Goal: Information Seeking & Learning: Learn about a topic

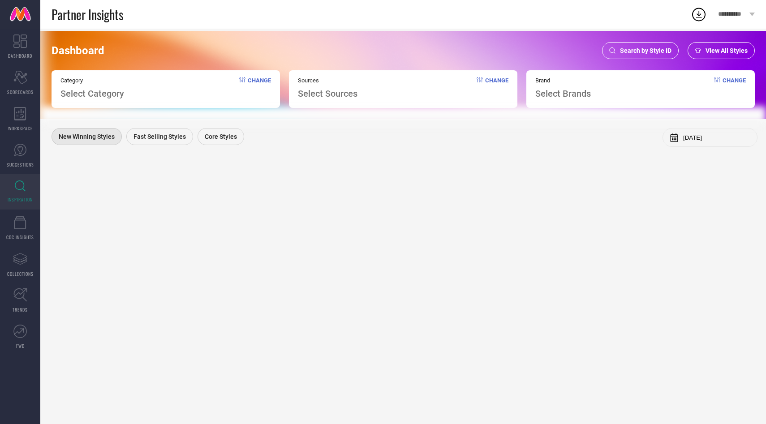
click at [706, 45] on div "View All Styles" at bounding box center [721, 50] width 67 height 17
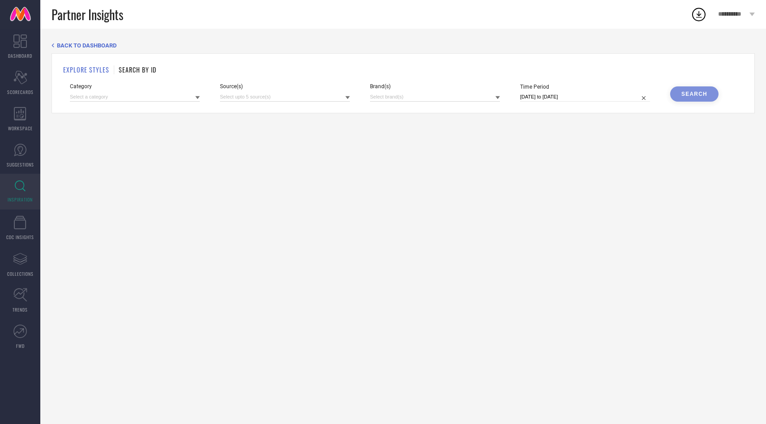
click at [376, 90] on div "Brand(s)" at bounding box center [435, 92] width 130 height 18
click at [376, 95] on input at bounding box center [435, 96] width 130 height 9
type input "NAU"
click at [87, 95] on input at bounding box center [135, 96] width 130 height 9
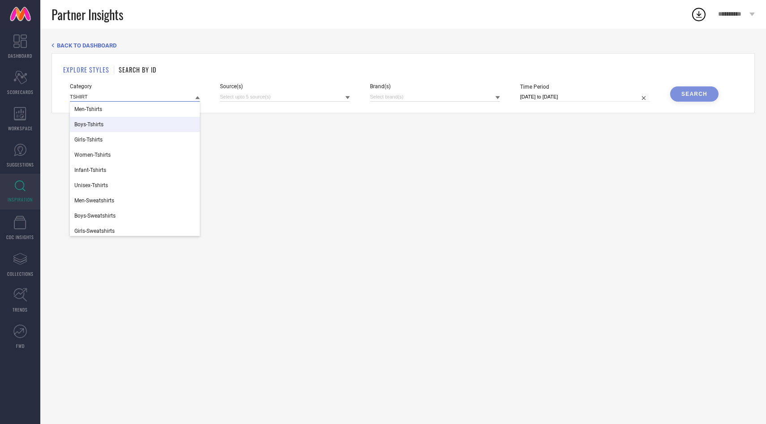
type input "TSHIRT"
click at [86, 124] on span "Boys-Tshirts" at bounding box center [88, 124] width 29 height 6
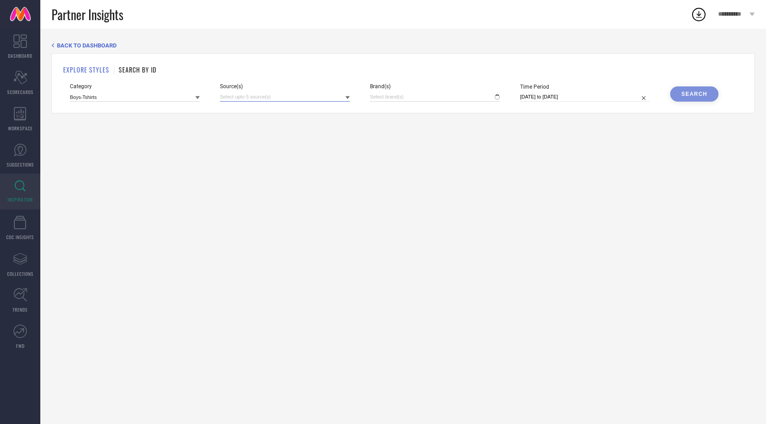
click at [241, 93] on input at bounding box center [285, 96] width 130 height 9
type input "MYN"
click at [246, 127] on span "Myntra" at bounding box center [249, 127] width 17 height 6
click at [385, 94] on input at bounding box center [435, 96] width 130 height 9
type input "NAUT"
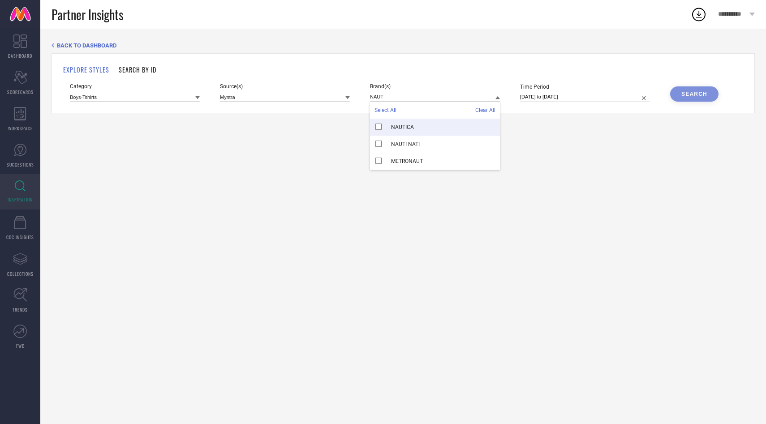
click at [395, 131] on div "NAUTICA" at bounding box center [435, 127] width 130 height 17
click at [586, 94] on input "[DATE] to [DATE]" at bounding box center [585, 96] width 130 height 9
select select "7"
select select "2025"
select select "8"
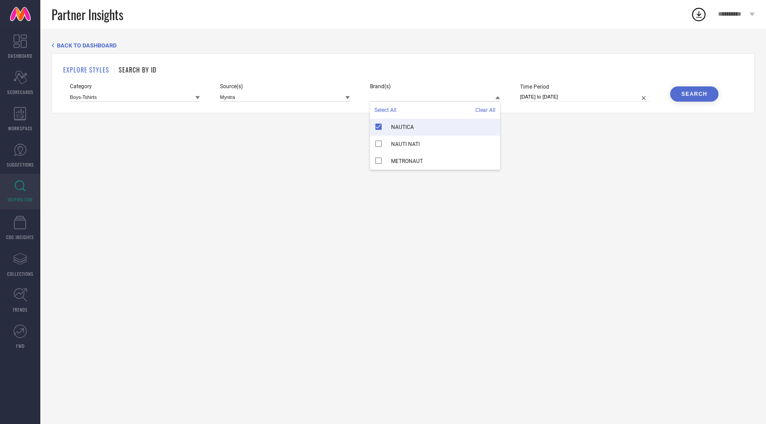
select select "2025"
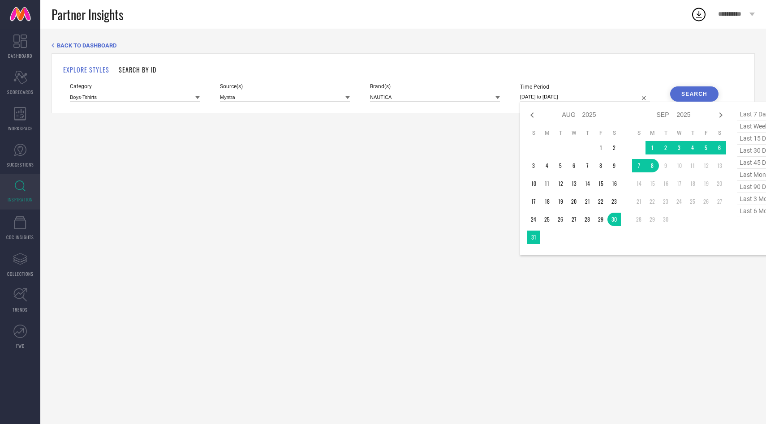
click at [747, 214] on span "last 6 months" at bounding box center [759, 211] width 45 height 12
type input "[DATE] to [DATE]"
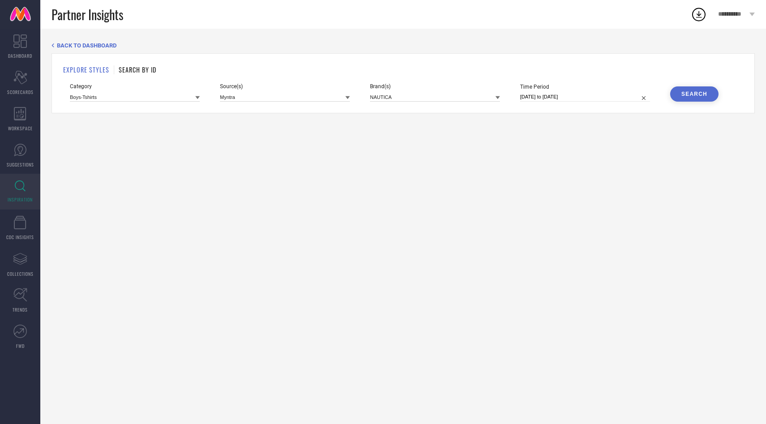
click at [689, 96] on div "Search" at bounding box center [694, 94] width 26 height 6
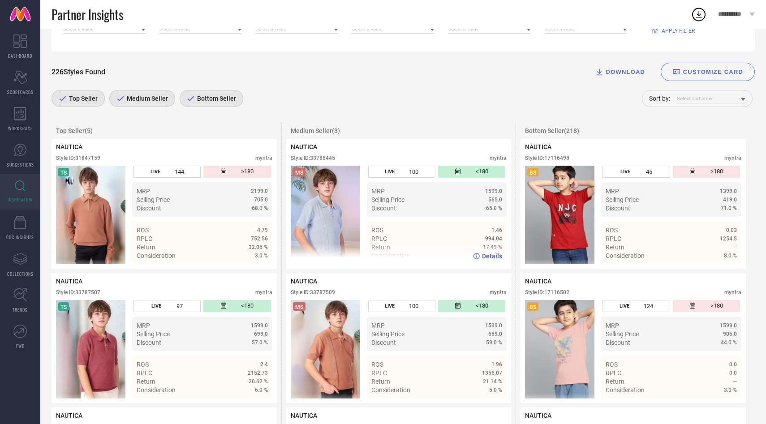
scroll to position [147, 0]
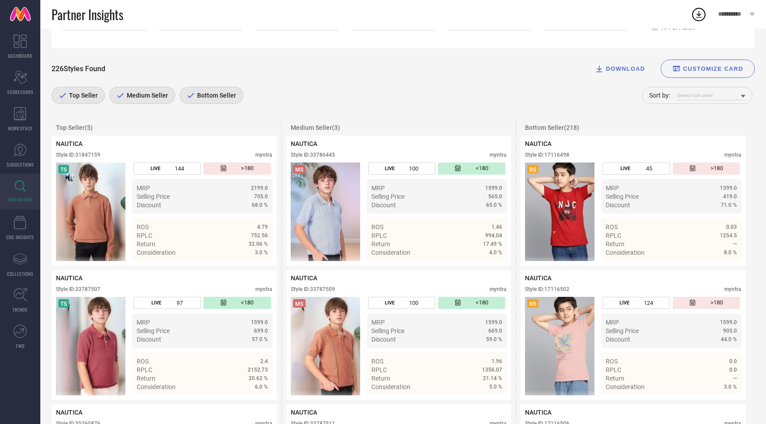
click at [203, 92] on div "Bottom Seller" at bounding box center [212, 95] width 64 height 17
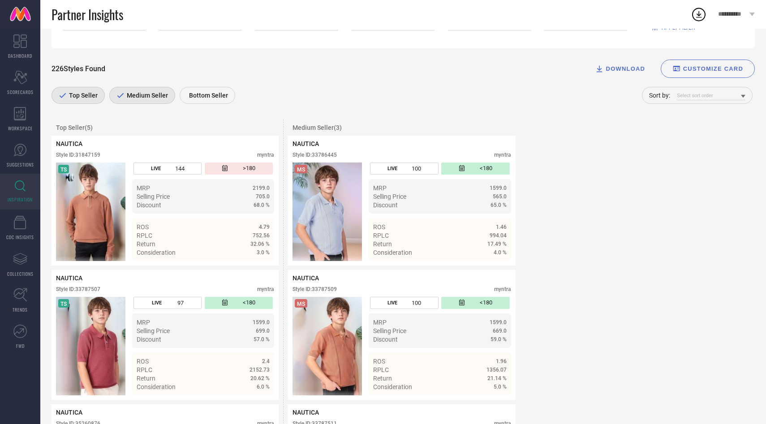
click at [162, 101] on div "Medium Seller" at bounding box center [142, 95] width 66 height 17
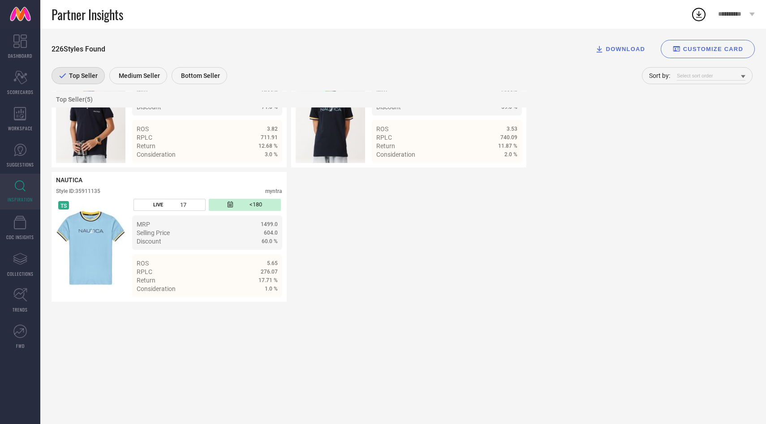
scroll to position [383, 0]
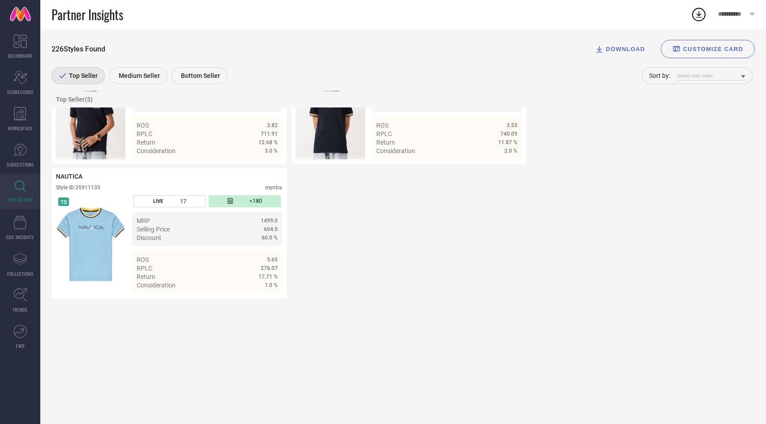
click at [86, 77] on span "Top Seller" at bounding box center [82, 75] width 31 height 7
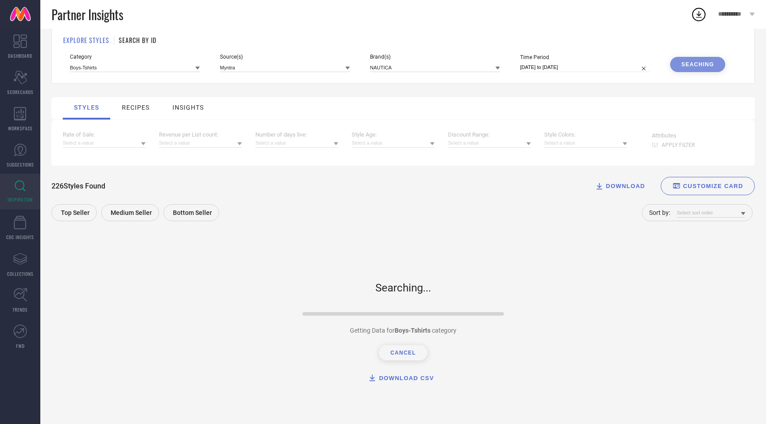
scroll to position [0, 0]
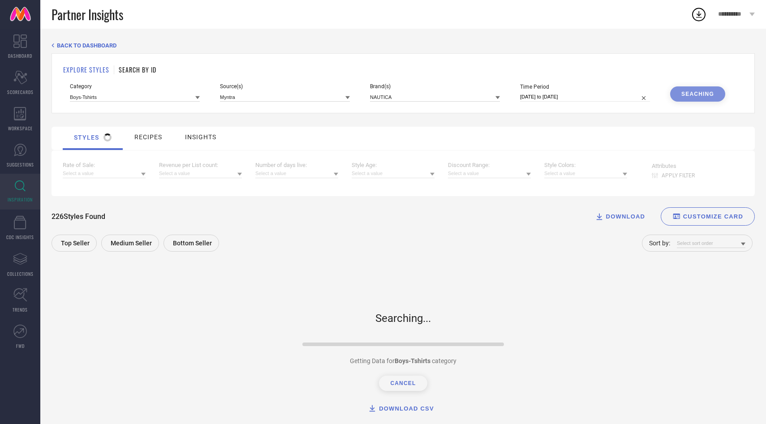
click at [211, 100] on div "Category Boys-Tshirts Source(s) Myntra Brand(s) NAUTICA Time Period 01-03-2025 …" at bounding box center [403, 92] width 667 height 18
click at [198, 98] on icon at bounding box center [197, 97] width 4 height 3
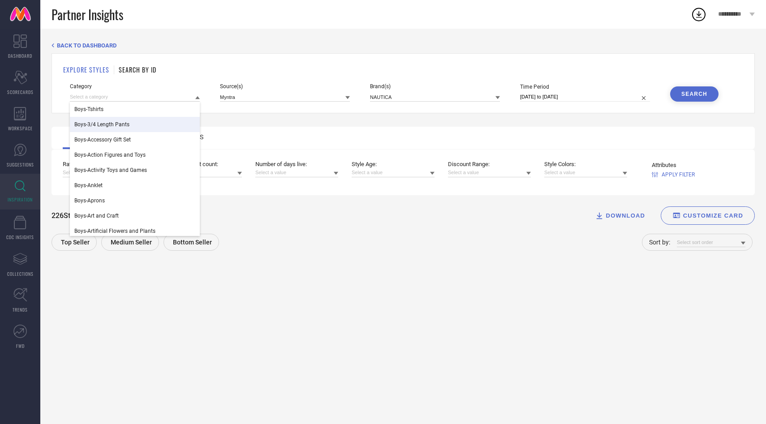
click at [124, 123] on span "Boys-3/4 Length Pants" at bounding box center [101, 124] width 55 height 6
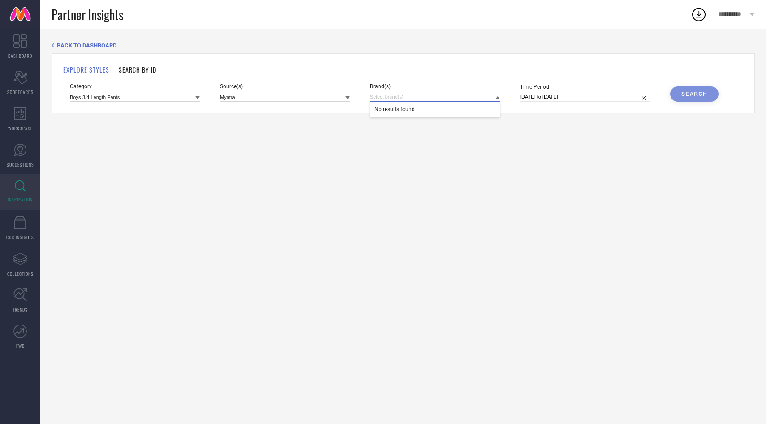
click at [471, 95] on input at bounding box center [435, 96] width 130 height 9
type input "N"
click at [193, 97] on input at bounding box center [135, 96] width 130 height 9
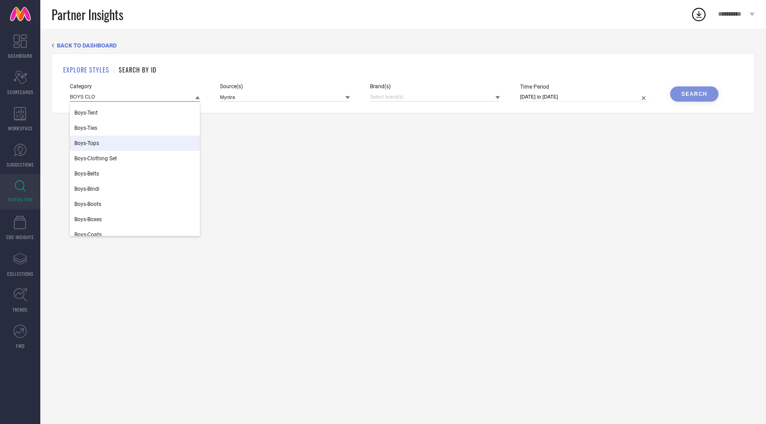
scroll to position [138, 0]
type input "BOYS CLO"
click at [112, 153] on span "Boys-Clothing Set" at bounding box center [95, 154] width 43 height 6
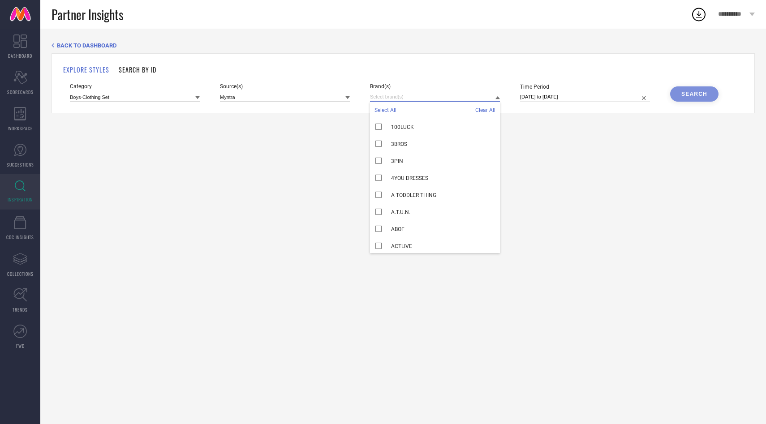
click at [401, 92] on input at bounding box center [435, 96] width 130 height 9
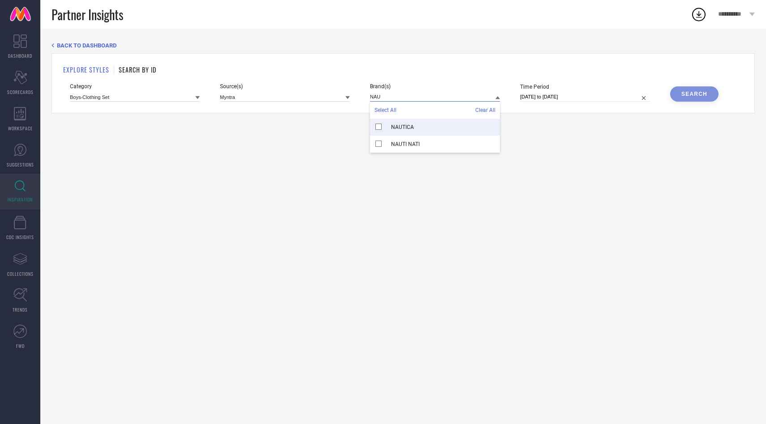
type input "NAU"
click at [402, 130] on span "NAUTICA" at bounding box center [402, 127] width 23 height 6
click at [686, 95] on div "Search" at bounding box center [694, 94] width 26 height 6
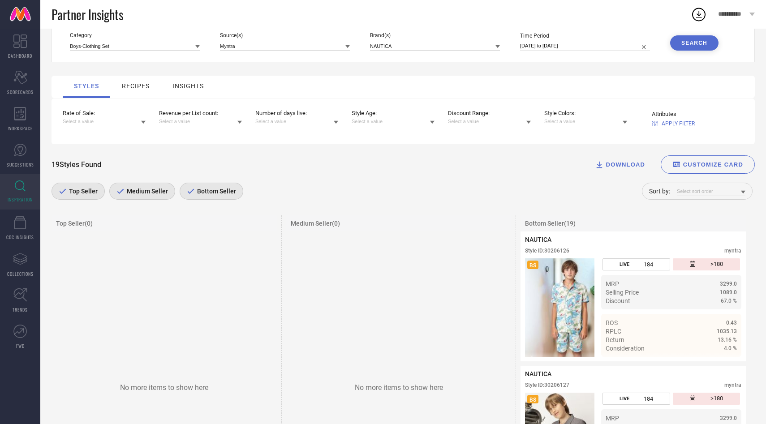
scroll to position [51, 0]
click at [82, 192] on span "Top Seller" at bounding box center [82, 191] width 31 height 7
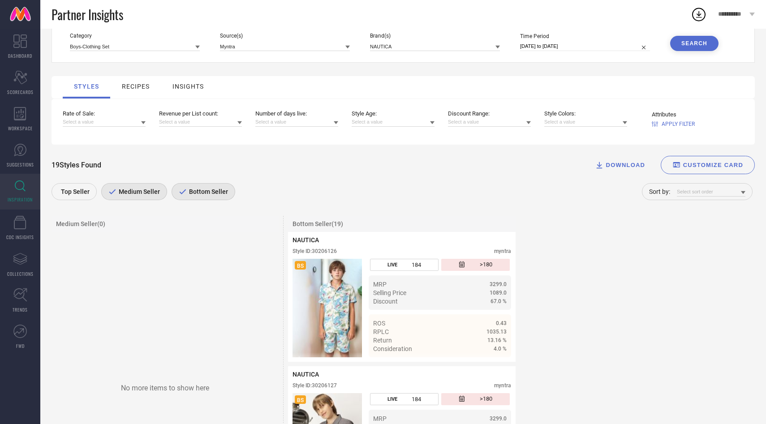
click at [138, 189] on span "Medium Seller" at bounding box center [137, 191] width 43 height 7
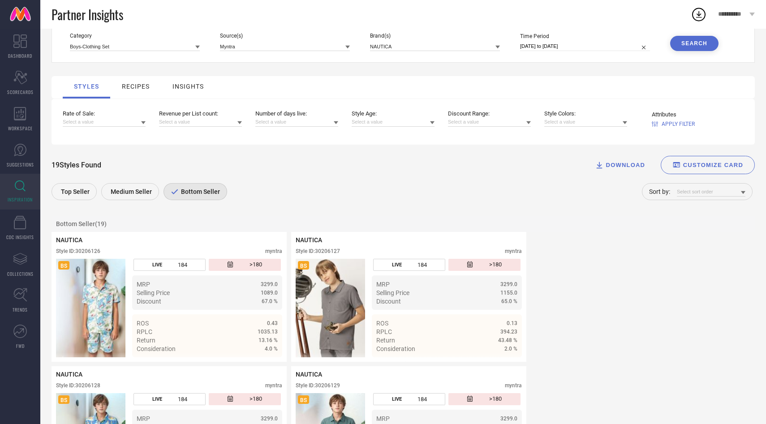
click at [189, 186] on div "Bottom Seller" at bounding box center [195, 191] width 64 height 17
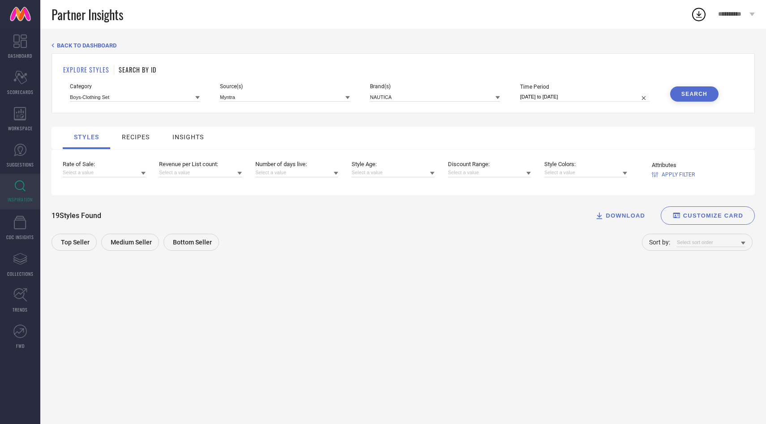
scroll to position [0, 0]
click at [68, 251] on div "Top Seller" at bounding box center [74, 242] width 45 height 17
click at [81, 243] on span "Top Seller" at bounding box center [82, 242] width 31 height 7
click at [167, 238] on div "Bottom Seller" at bounding box center [191, 242] width 56 height 17
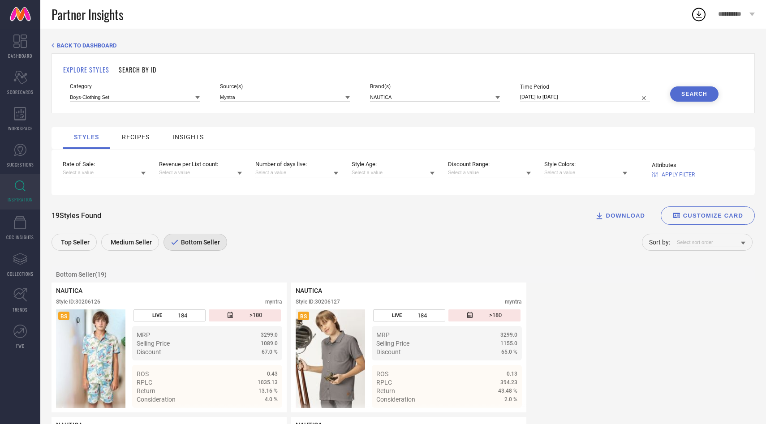
click at [205, 96] on div "Category Boys-Clothing Set Source(s) Myntra Brand(s) NAUTICA Time Period 01-03-…" at bounding box center [403, 92] width 667 height 18
click at [194, 97] on input at bounding box center [135, 96] width 130 height 9
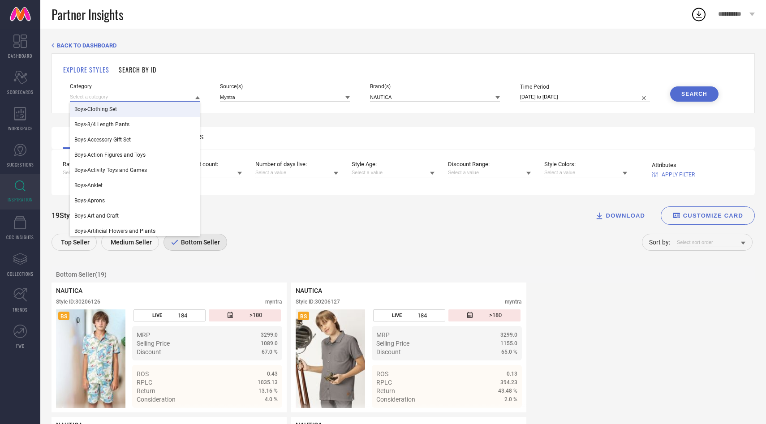
click at [125, 99] on input at bounding box center [135, 96] width 130 height 9
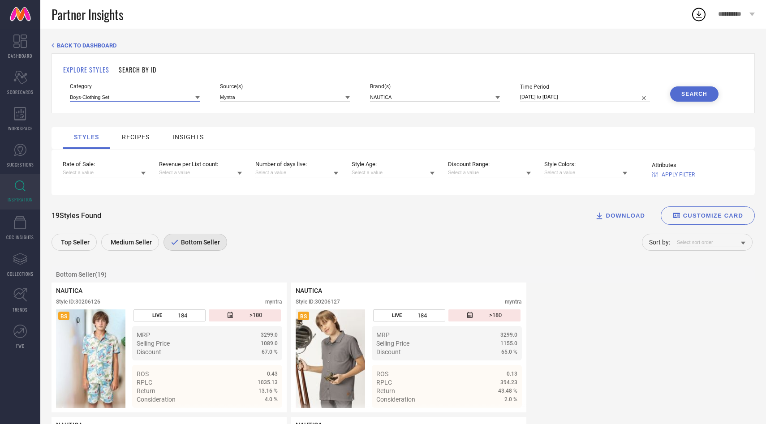
click at [125, 96] on input at bounding box center [135, 96] width 130 height 9
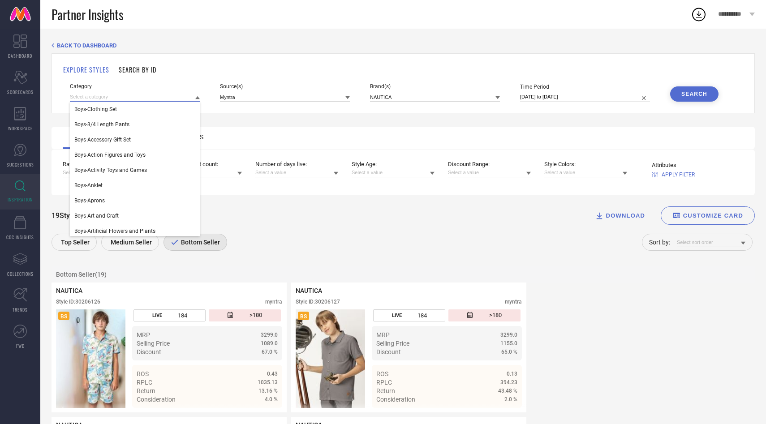
click at [125, 96] on input at bounding box center [135, 96] width 130 height 9
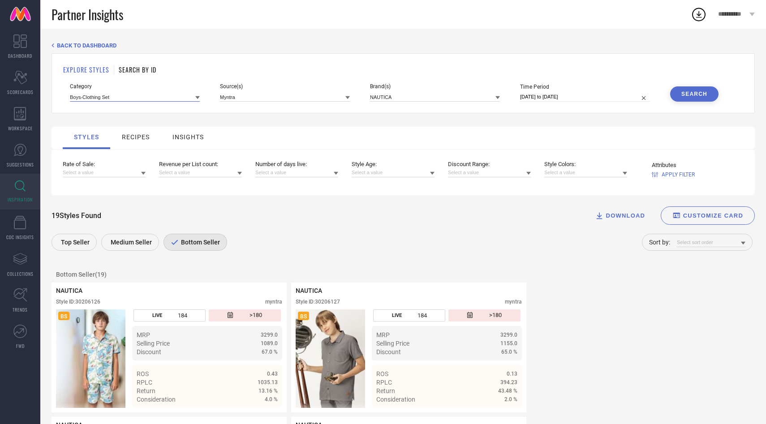
click at [125, 96] on input at bounding box center [135, 96] width 130 height 9
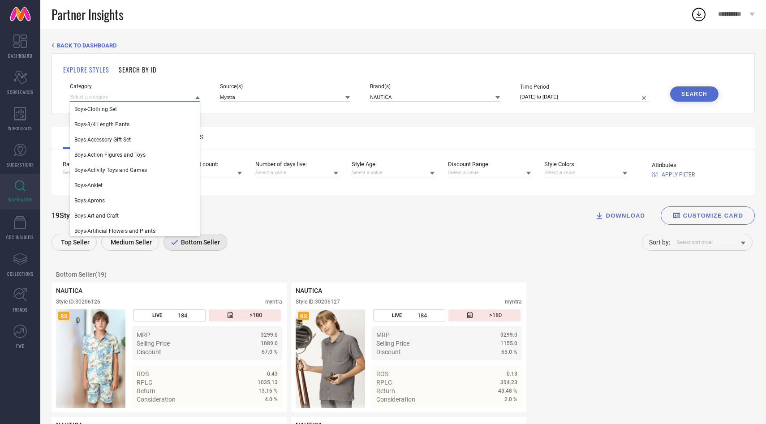
click at [125, 96] on input at bounding box center [135, 96] width 130 height 9
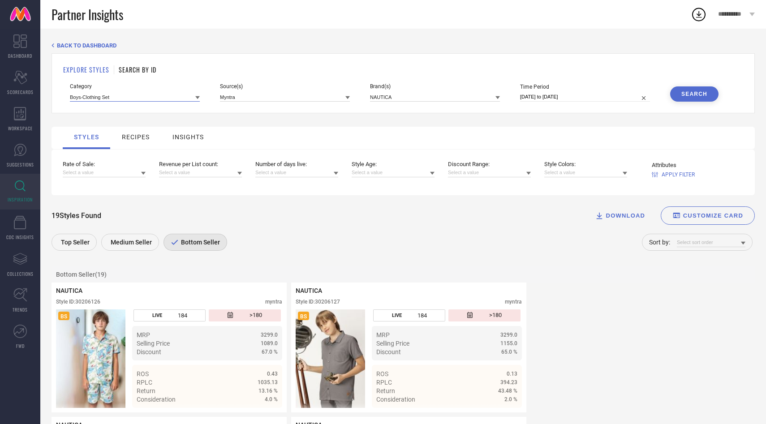
click at [125, 96] on input at bounding box center [135, 96] width 130 height 9
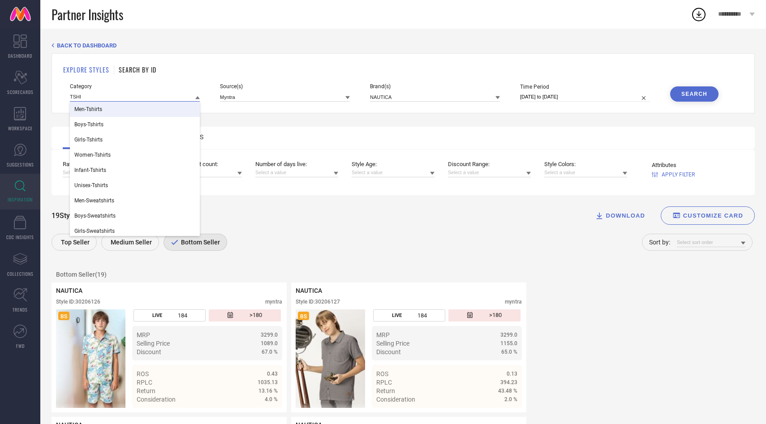
type input "TSHI"
drag, startPoint x: 119, startPoint y: 107, endPoint x: 114, endPoint y: 126, distance: 19.4
click at [114, 126] on div "Men-Tshirts Boys-Tshirts Girls-Tshirts Women-Tshirts Infant-Tshirts Unisex-Tshi…" at bounding box center [135, 292] width 130 height 381
click at [114, 126] on div "Boys-Tshirts" at bounding box center [135, 124] width 130 height 15
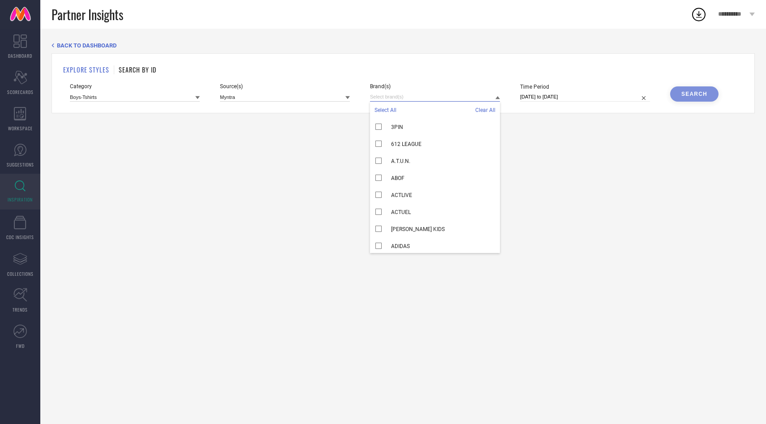
click at [480, 98] on input at bounding box center [435, 96] width 130 height 9
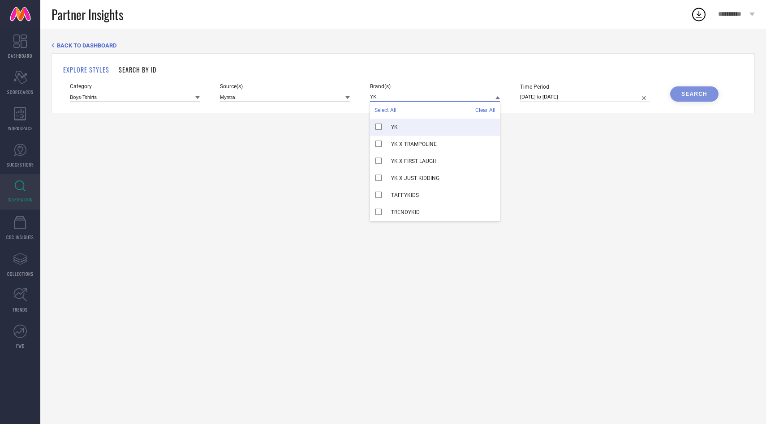
type input "YK"
click at [463, 125] on div "YK" at bounding box center [435, 127] width 130 height 17
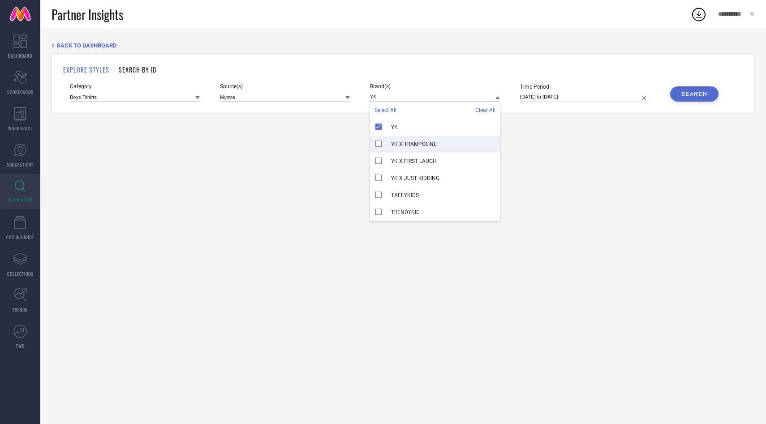
click at [455, 141] on div "YK X TRAMPOLINE" at bounding box center [435, 144] width 130 height 17
click at [453, 163] on div "YK X FIRST LAUGH" at bounding box center [435, 161] width 130 height 17
click at [453, 177] on div "YK X JUST KIDDING" at bounding box center [435, 178] width 130 height 17
click at [695, 94] on div "Search" at bounding box center [694, 94] width 26 height 6
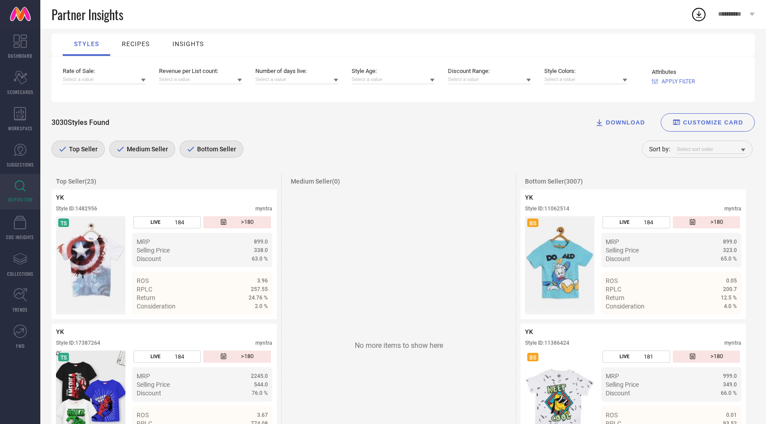
scroll to position [61, 0]
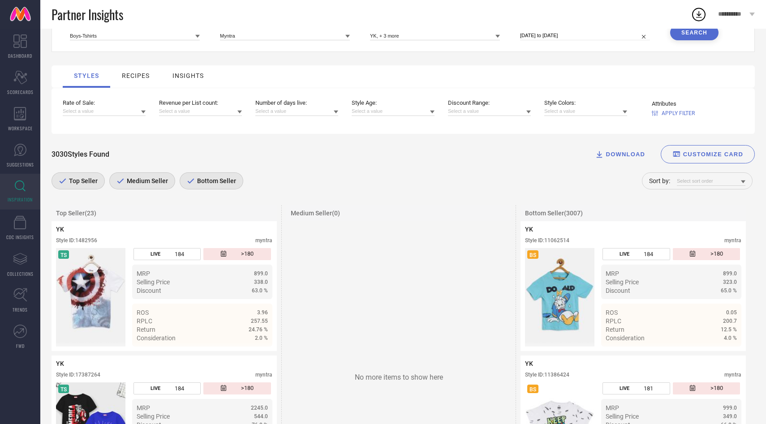
click at [134, 185] on div "Medium Seller" at bounding box center [142, 180] width 66 height 17
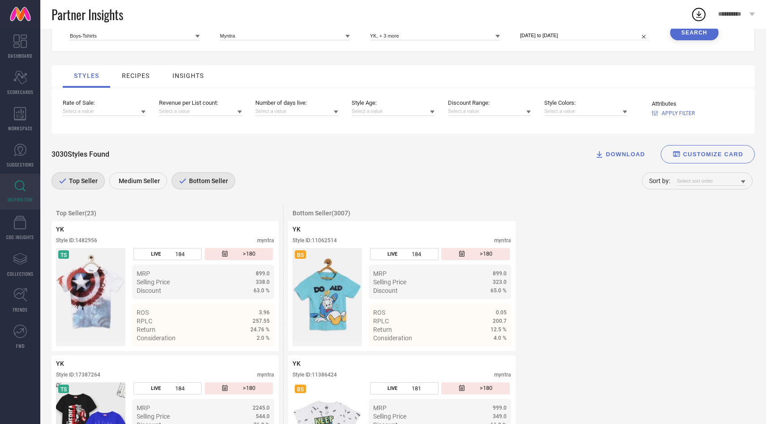
click at [213, 175] on div "Bottom Seller" at bounding box center [204, 180] width 64 height 17
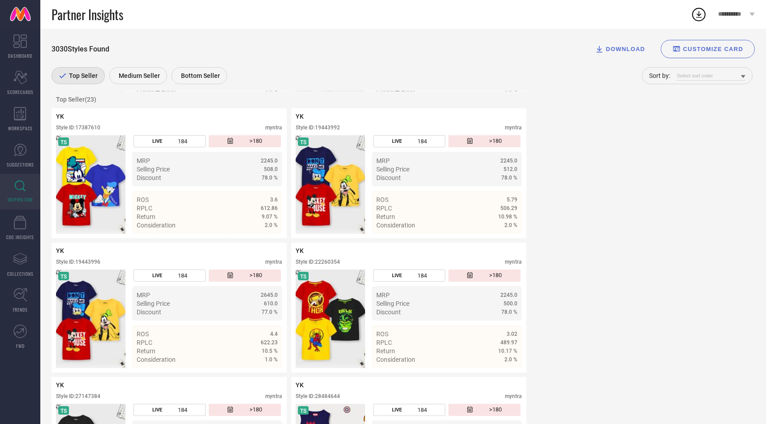
scroll to position [0, 0]
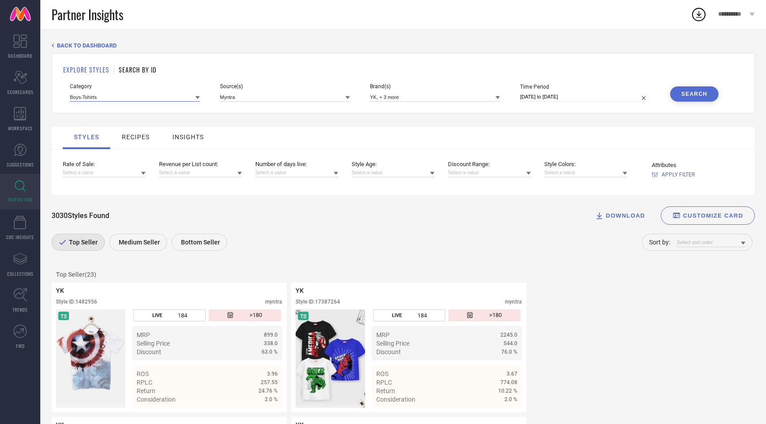
click at [194, 99] on input at bounding box center [135, 96] width 130 height 9
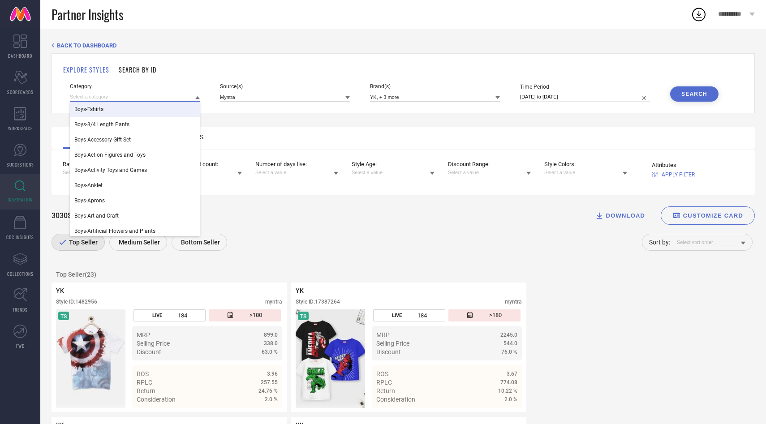
click at [120, 101] on input at bounding box center [135, 96] width 130 height 9
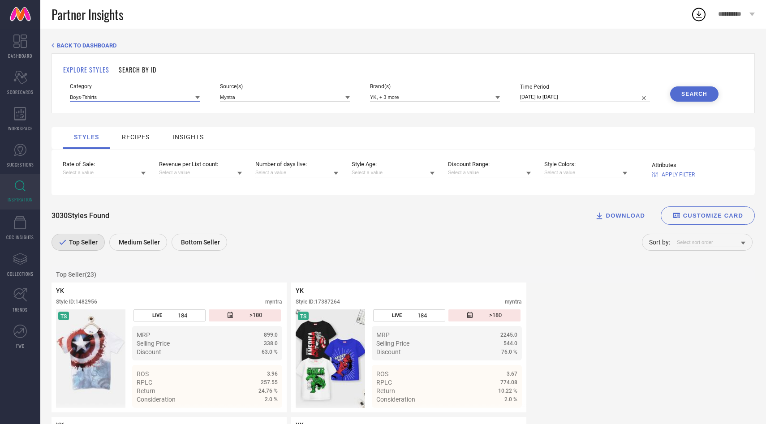
click at [120, 97] on input at bounding box center [135, 96] width 130 height 9
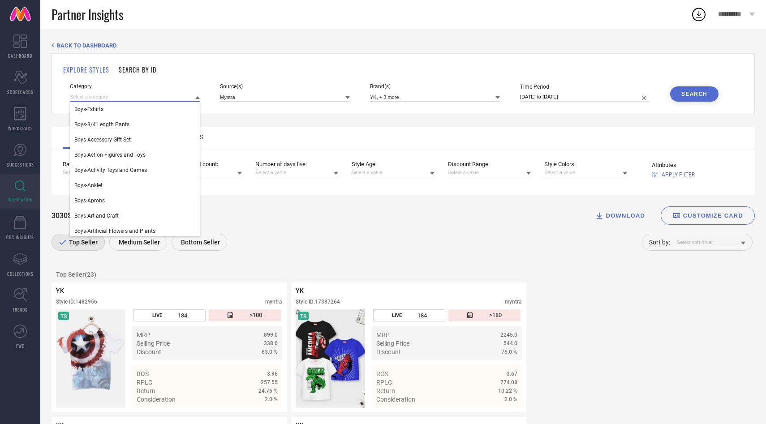
click at [120, 97] on input at bounding box center [135, 96] width 130 height 9
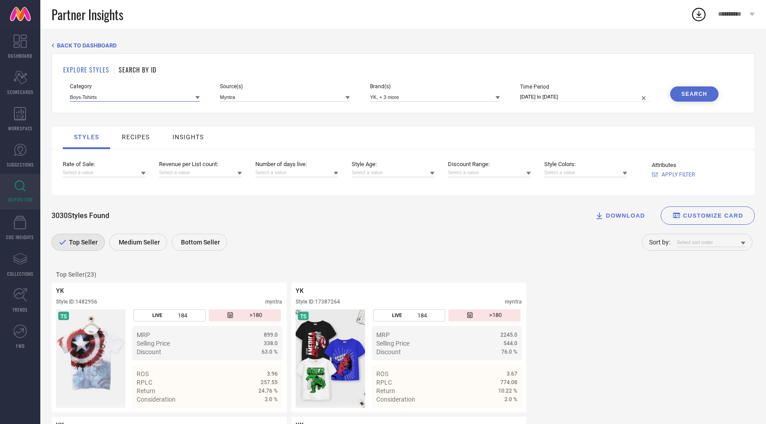
click at [120, 97] on input at bounding box center [135, 96] width 130 height 9
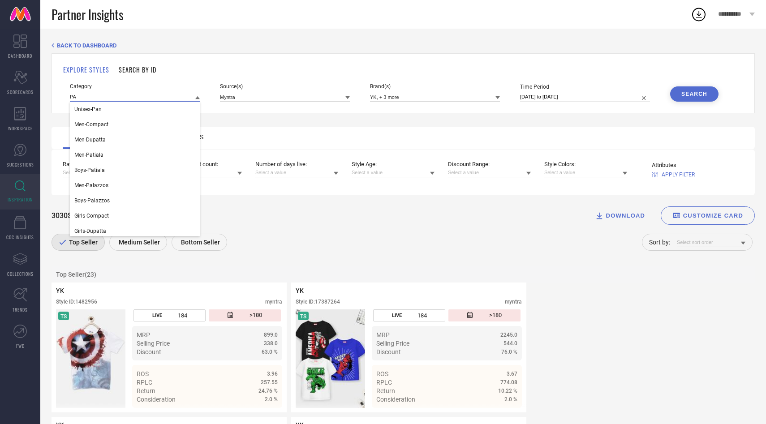
type input "P"
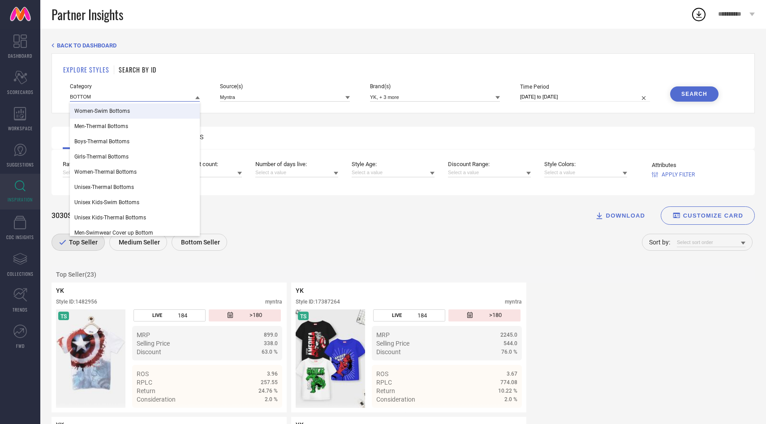
scroll to position [79, 0]
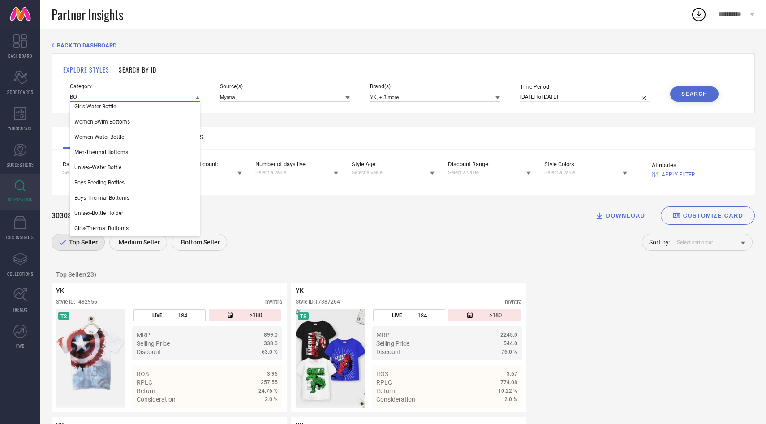
type input "B"
type input "BOYS"
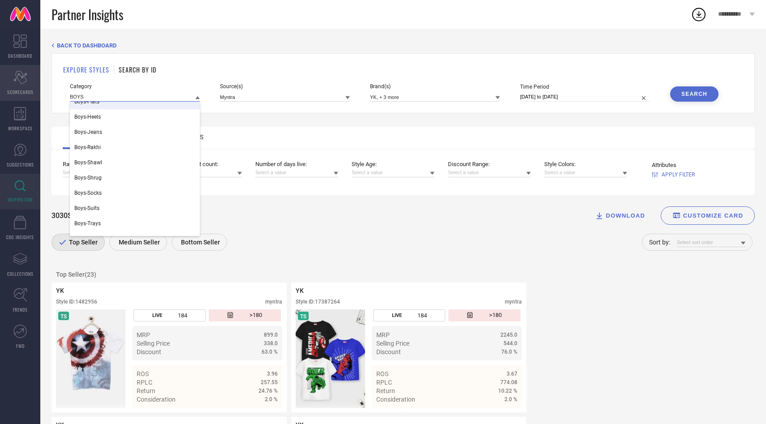
drag, startPoint x: 93, startPoint y: 94, endPoint x: 4, endPoint y: 94, distance: 89.1
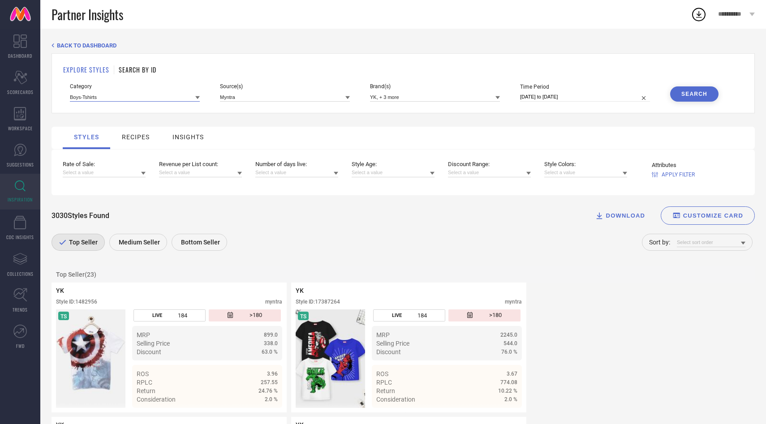
click at [125, 101] on input at bounding box center [135, 96] width 130 height 9
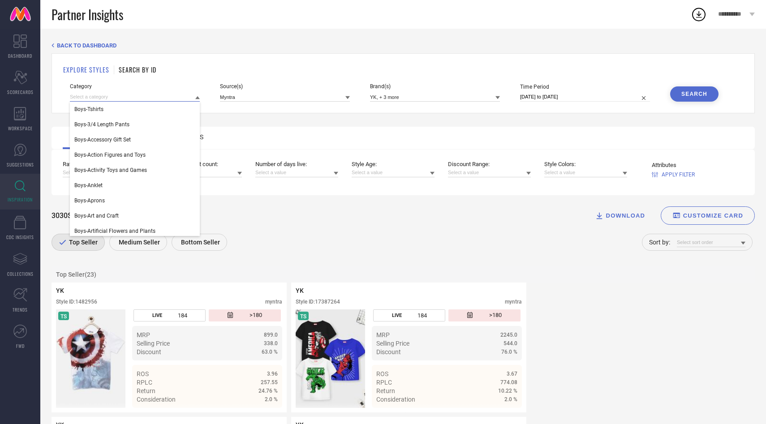
click at [125, 101] on input at bounding box center [135, 96] width 130 height 9
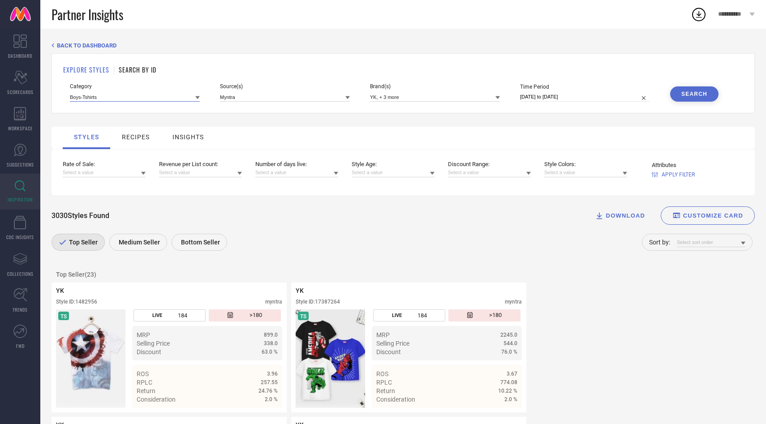
click at [125, 101] on input at bounding box center [135, 96] width 130 height 9
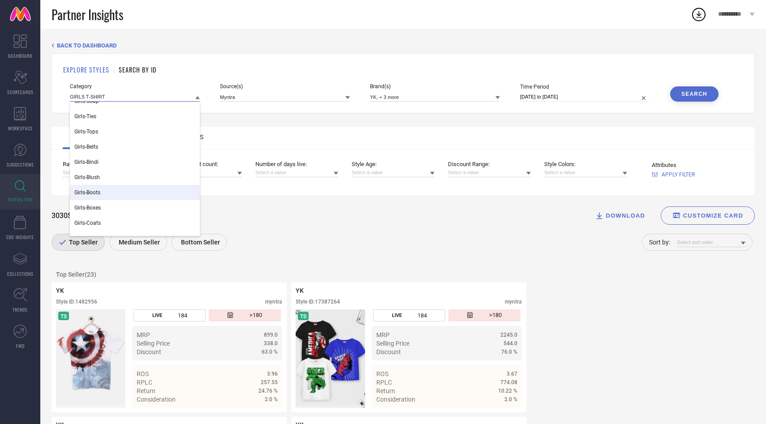
scroll to position [158, 0]
type input "GIRLS T-SHIRT"
click at [95, 134] on span "Girls-Tops" at bounding box center [86, 134] width 24 height 6
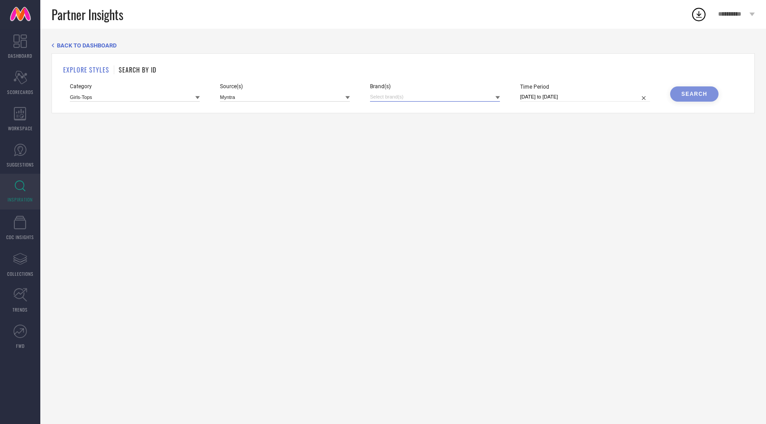
click at [486, 96] on input at bounding box center [435, 96] width 130 height 9
type input "YK"
click at [401, 127] on div "YK" at bounding box center [435, 127] width 130 height 17
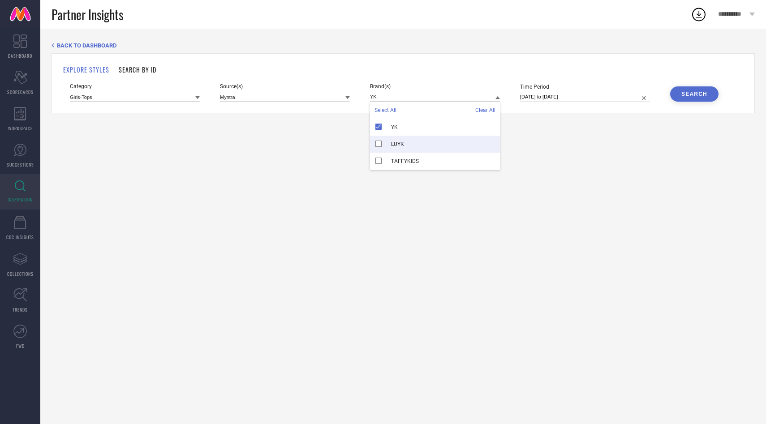
click at [682, 90] on button "Search" at bounding box center [694, 93] width 48 height 15
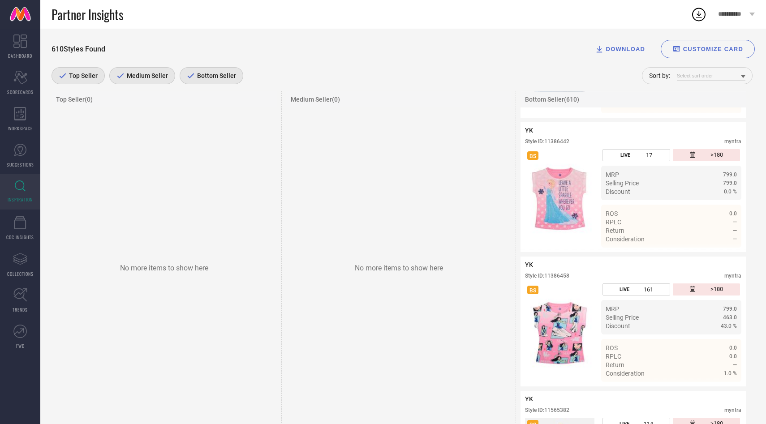
scroll to position [0, 0]
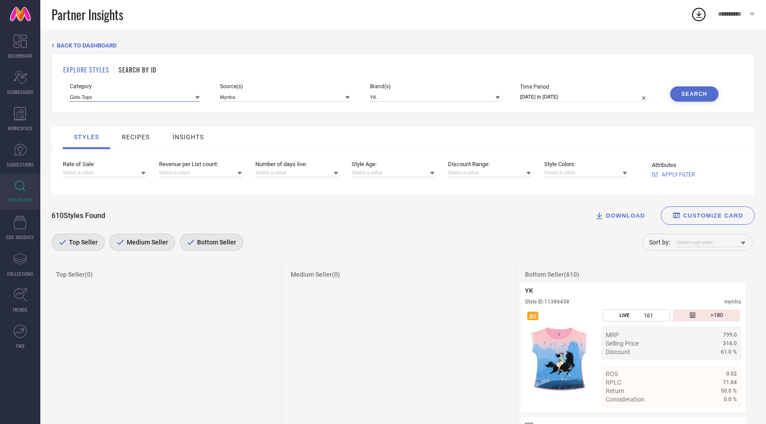
click at [149, 101] on input at bounding box center [135, 96] width 130 height 9
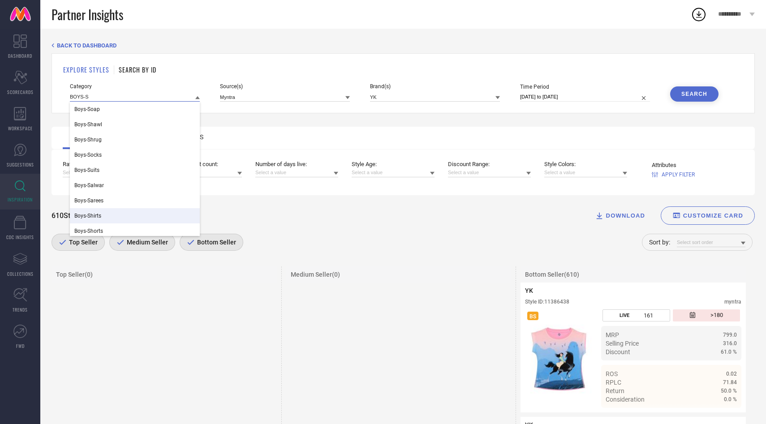
type input "BOYS-S"
click at [90, 224] on div "Boys-Shorts" at bounding box center [135, 231] width 130 height 15
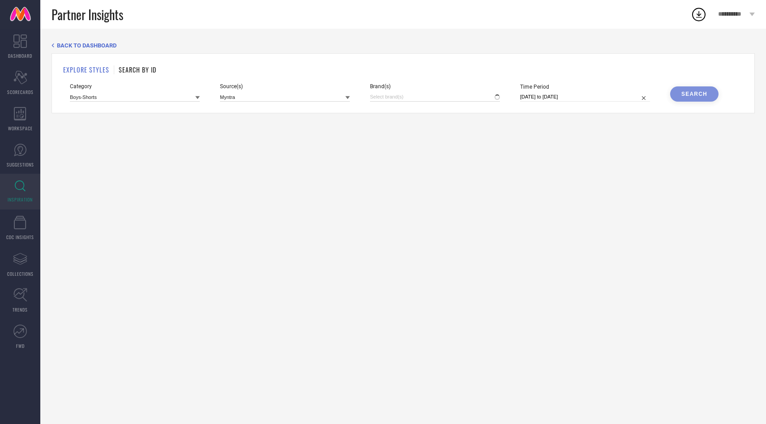
click at [421, 103] on div "EXPLORE STYLES SEARCH BY ID Category Boys-Shorts Source(s) Myntra Brand(s) Time…" at bounding box center [403, 83] width 703 height 60
click at [421, 95] on input at bounding box center [435, 96] width 130 height 9
type input "YK"
click at [404, 133] on div "YK" at bounding box center [435, 127] width 130 height 17
click at [716, 96] on button "Search" at bounding box center [694, 93] width 48 height 15
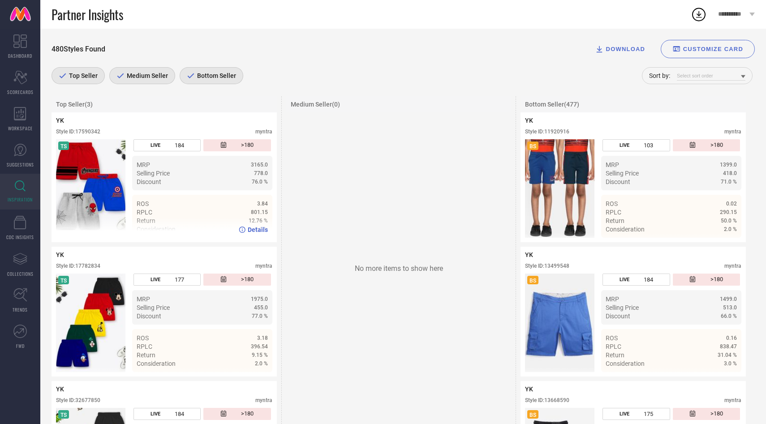
scroll to position [171, 0]
click at [146, 80] on div "Medium Seller" at bounding box center [142, 75] width 66 height 17
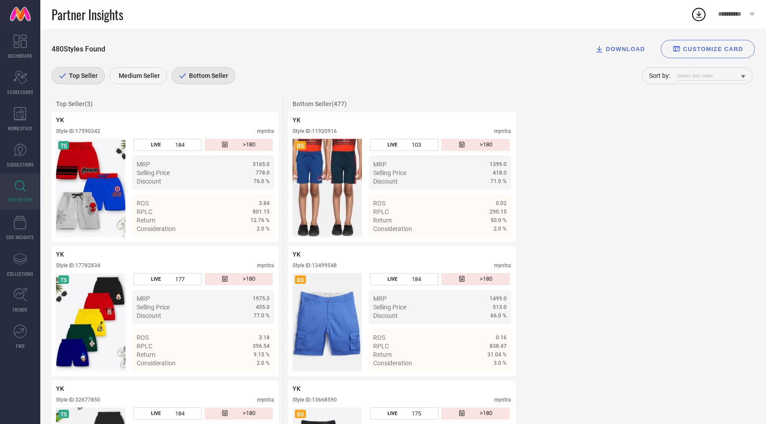
click at [211, 74] on span "Bottom Seller" at bounding box center [207, 75] width 41 height 7
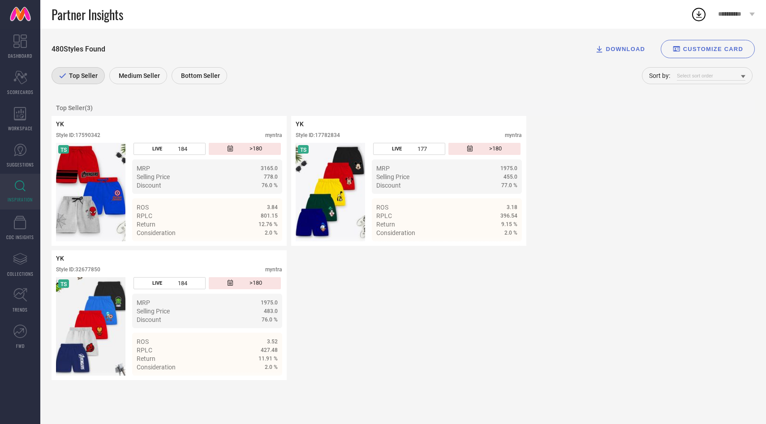
scroll to position [0, 0]
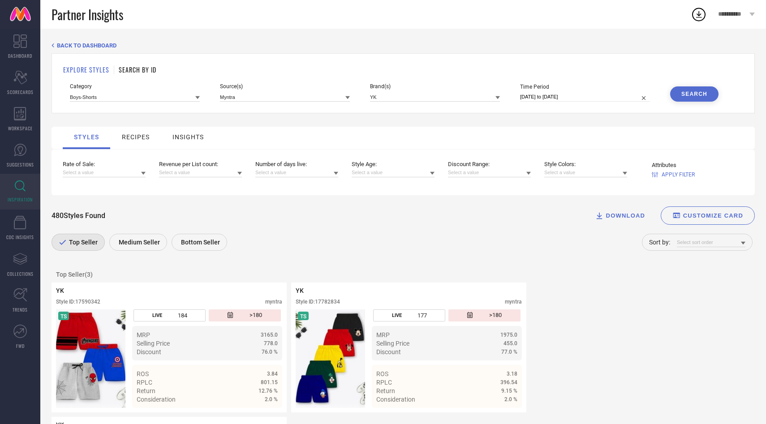
click at [195, 97] on icon at bounding box center [197, 97] width 4 height 4
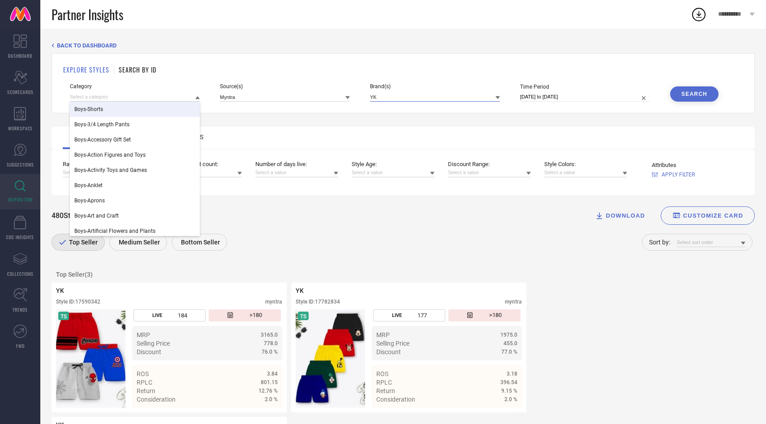
click at [464, 93] on input at bounding box center [435, 96] width 130 height 9
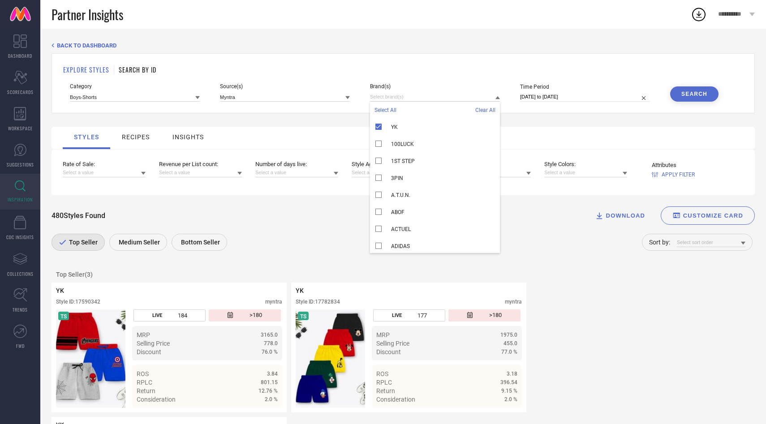
click at [110, 87] on span "Category" at bounding box center [135, 86] width 130 height 6
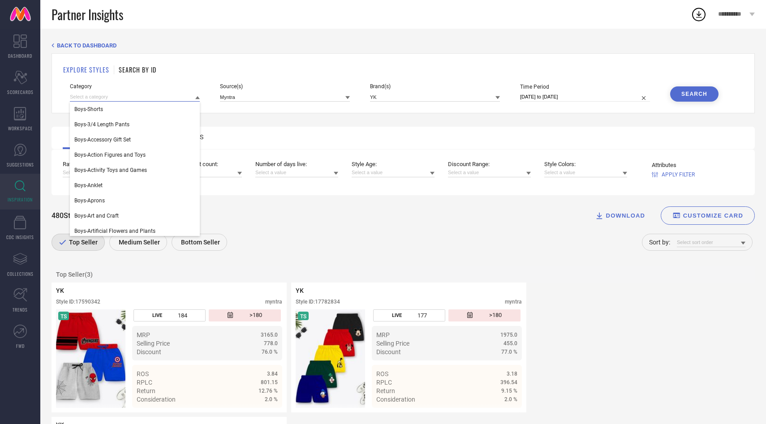
click at [109, 99] on input at bounding box center [135, 96] width 130 height 9
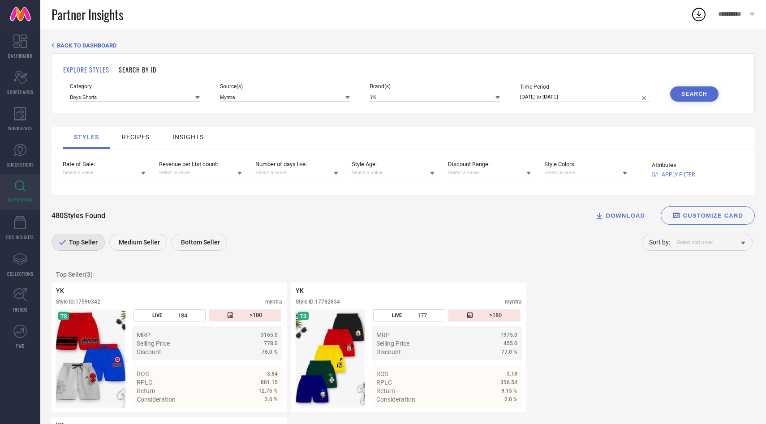
click at [202, 100] on div "Category Boys-Shorts Source(s) Myntra Brand(s) YK Time Period 01-03-2025 to 31-…" at bounding box center [403, 92] width 667 height 18
click at [198, 96] on icon at bounding box center [197, 97] width 4 height 4
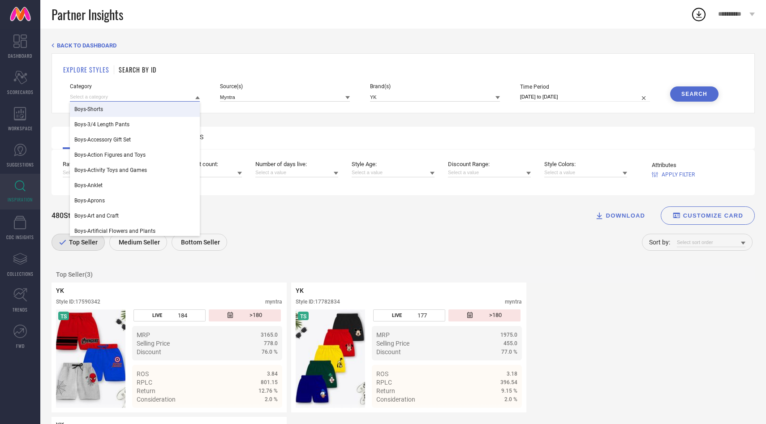
click at [119, 99] on input at bounding box center [135, 96] width 130 height 9
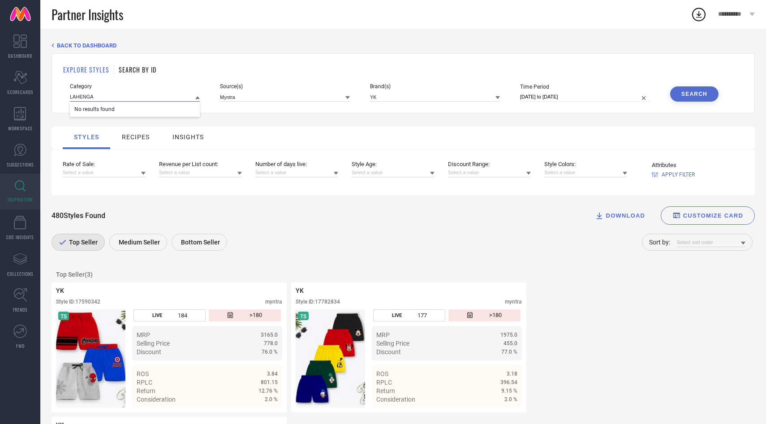
type input "LAHENGA"
click at [420, 101] on input at bounding box center [435, 96] width 130 height 9
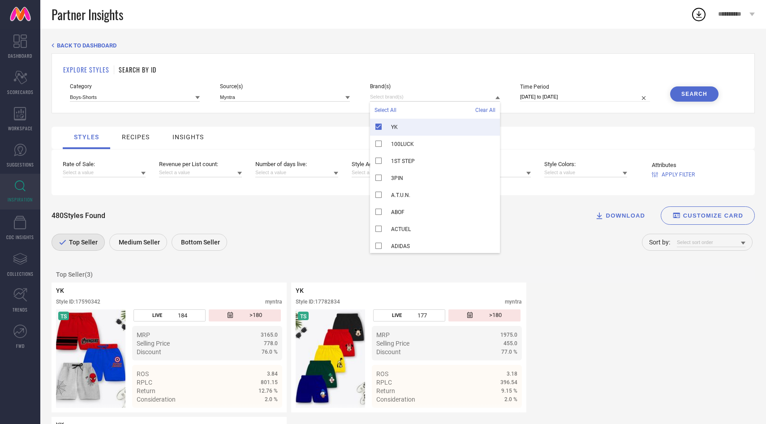
click at [495, 109] on span "Clear All" at bounding box center [485, 110] width 20 height 6
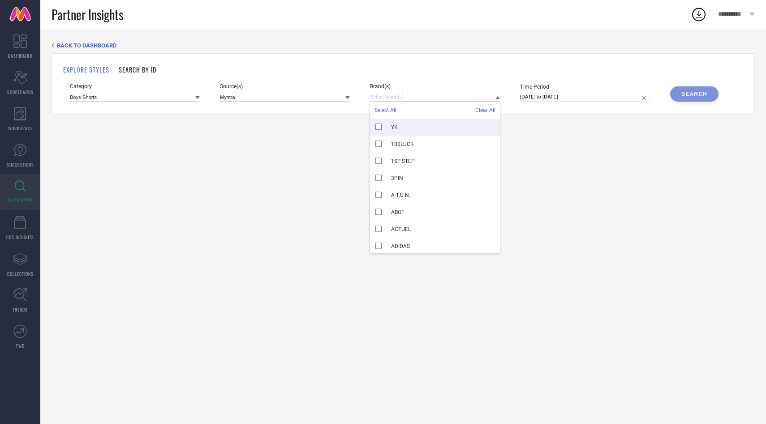
click at [160, 103] on div "EXPLORE STYLES SEARCH BY ID Category Boys-Shorts Source(s) Myntra Brand(s) Sele…" at bounding box center [403, 83] width 703 height 60
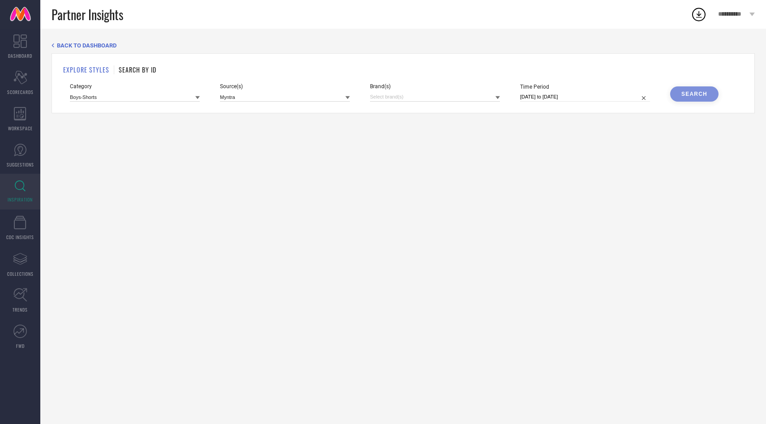
click at [155, 90] on div "Category Boys-Shorts" at bounding box center [135, 92] width 130 height 18
click at [155, 95] on input at bounding box center [135, 96] width 130 height 9
type input "L"
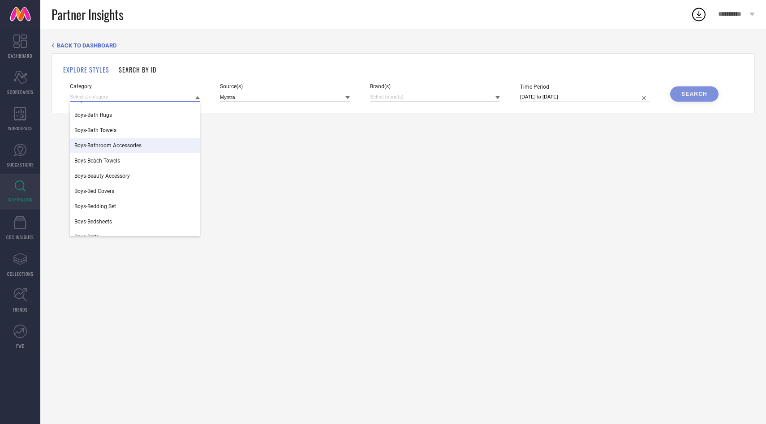
scroll to position [436, 0]
click at [240, 164] on div "BACK TO DASHBOARD EXPLORE STYLES SEARCH BY ID Category Boys-Bangle Boys-Bar and…" at bounding box center [403, 227] width 726 height 396
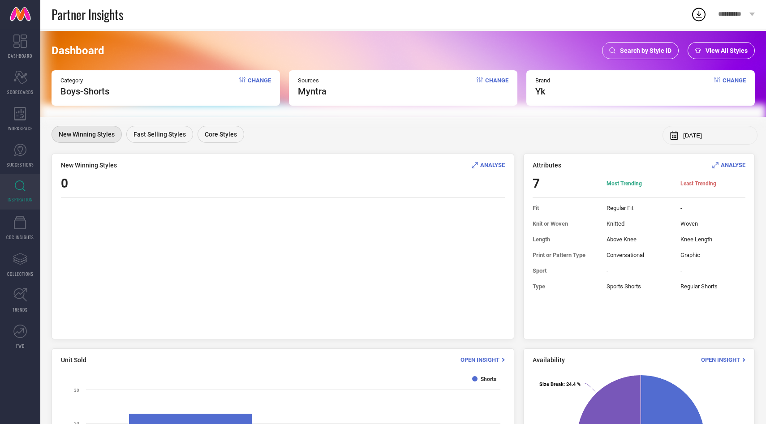
click at [706, 50] on span "View All Styles" at bounding box center [726, 50] width 42 height 7
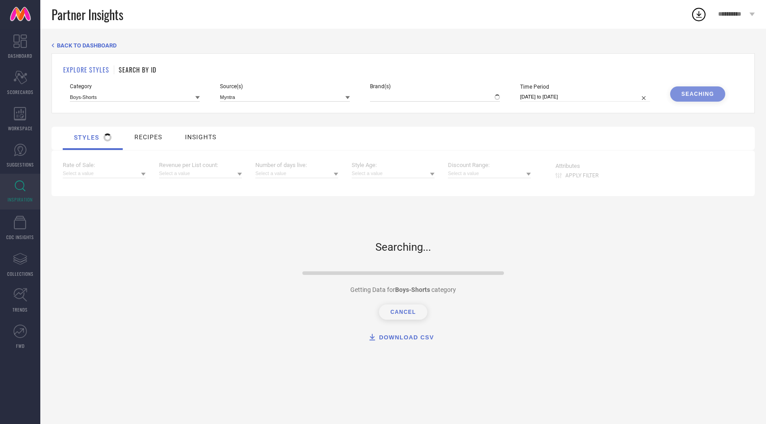
type input "YK"
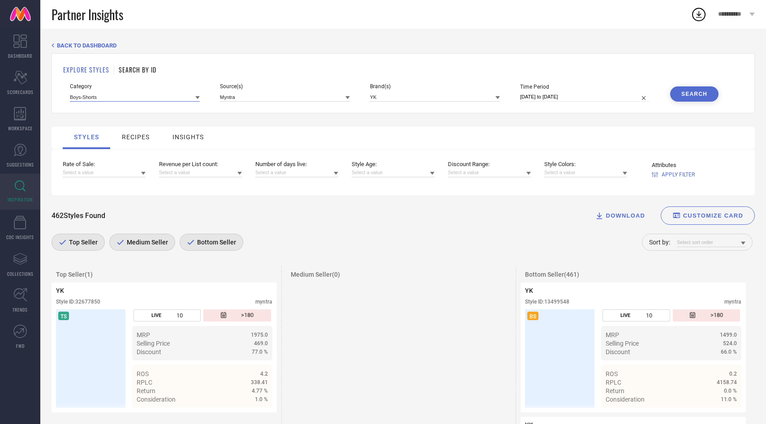
click at [147, 99] on input at bounding box center [135, 96] width 130 height 9
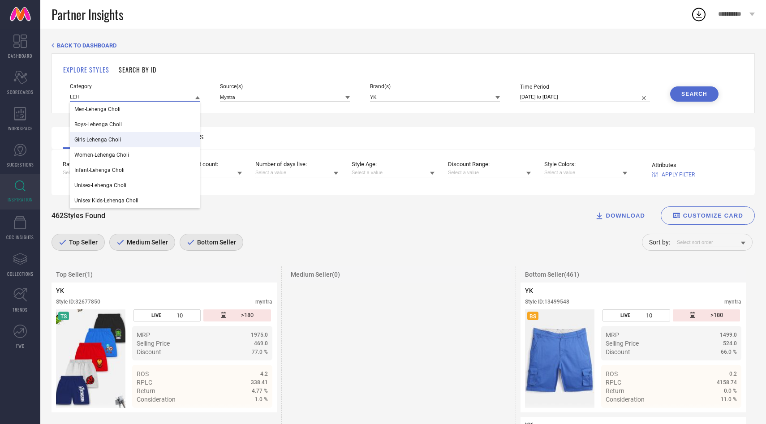
type input "LEH"
click at [159, 138] on div "Girls-Lehenga Choli" at bounding box center [135, 139] width 130 height 15
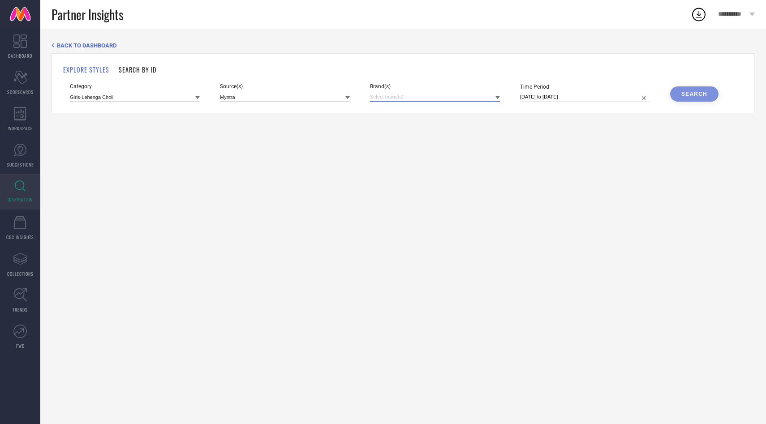
click at [398, 97] on input at bounding box center [435, 96] width 130 height 9
type input "YK"
click at [398, 128] on div "YK" at bounding box center [435, 127] width 130 height 17
click at [397, 97] on input "YK" at bounding box center [435, 96] width 130 height 9
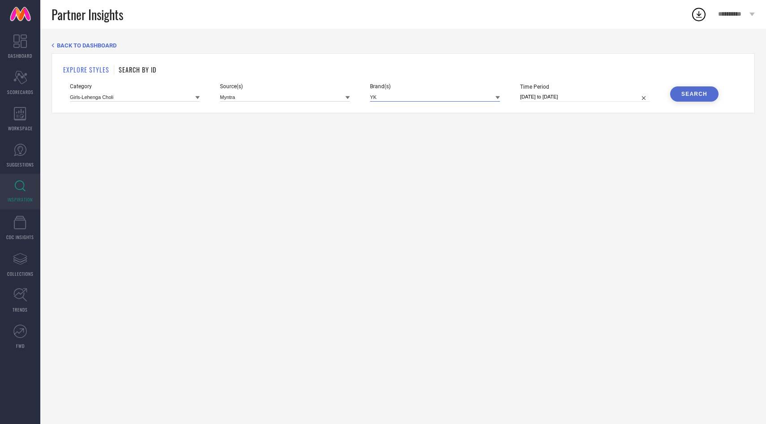
drag, startPoint x: 397, startPoint y: 97, endPoint x: 362, endPoint y: 96, distance: 34.5
click at [362, 96] on div "Category Girls-Lehenga Choli Source(s) Myntra Brand(s) YK Time Period [DATE] to…" at bounding box center [403, 92] width 667 height 18
click at [377, 96] on input at bounding box center [435, 96] width 130 height 9
click at [389, 131] on div "HOUSE OF PATAUDI" at bounding box center [435, 127] width 130 height 17
click at [392, 92] on input "HOU" at bounding box center [435, 96] width 130 height 9
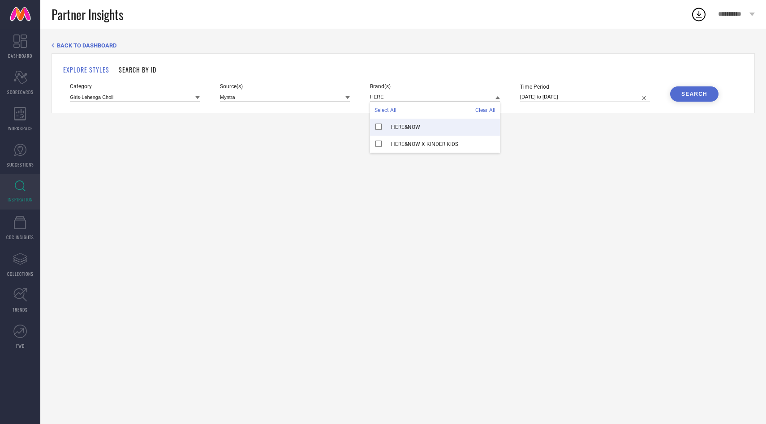
click at [408, 126] on span "HERE&NOW" at bounding box center [405, 127] width 29 height 6
click at [411, 139] on div "HERE&NOW X KINDER KIDS" at bounding box center [435, 144] width 130 height 17
click at [408, 95] on input "HERE" at bounding box center [435, 96] width 130 height 9
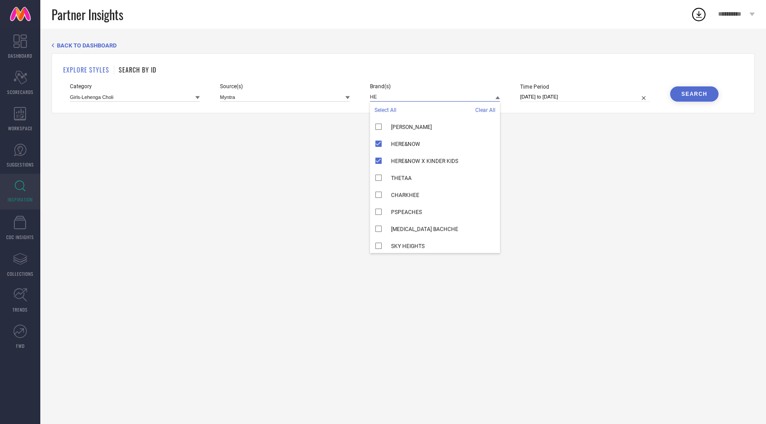
type input "H"
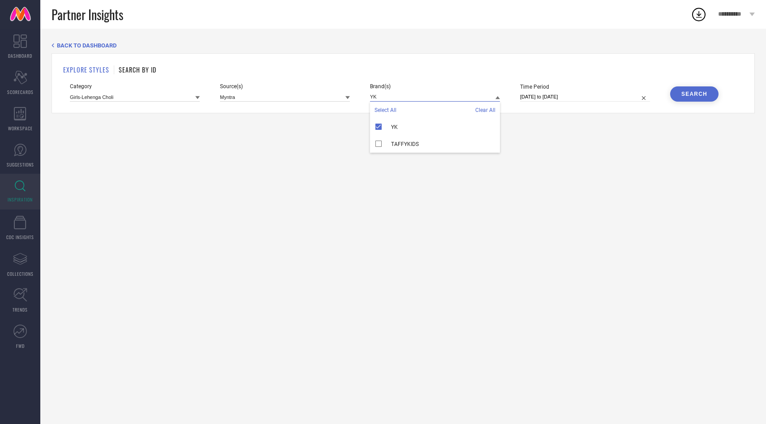
type input "Y"
type input "SAN"
click at [434, 129] on div "SANGRIA" at bounding box center [435, 127] width 130 height 17
click at [688, 93] on div "Search" at bounding box center [694, 94] width 26 height 6
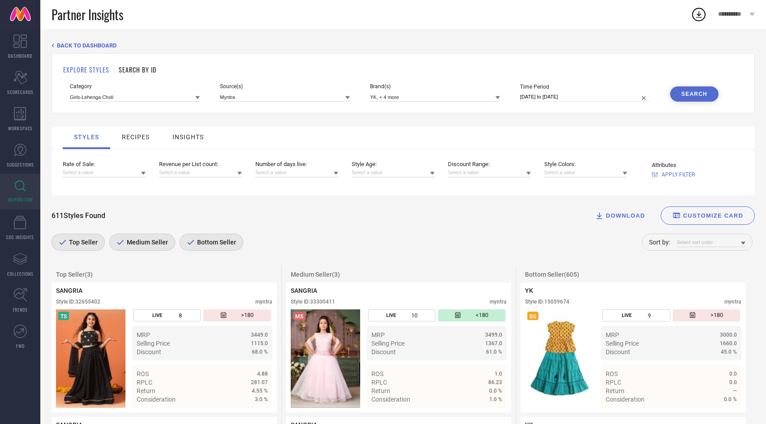
click at [152, 245] on span "Medium Seller" at bounding box center [146, 242] width 43 height 7
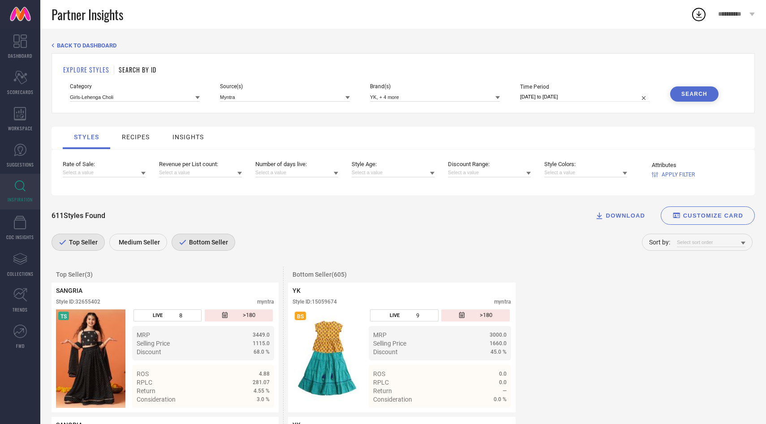
click at [187, 243] on span "Bottom Seller" at bounding box center [207, 242] width 41 height 7
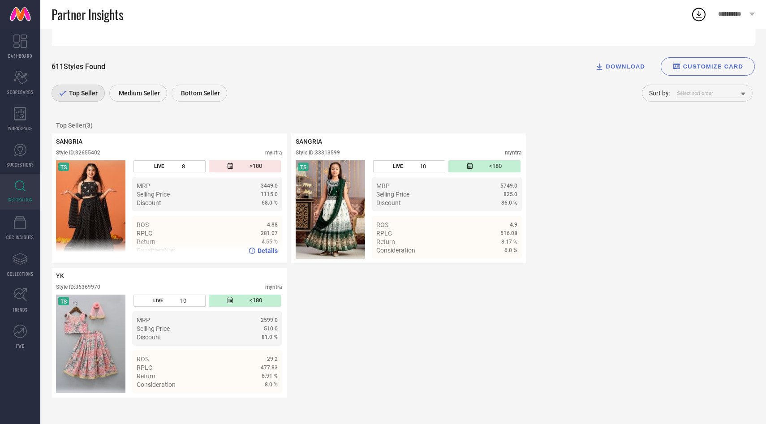
scroll to position [160, 0]
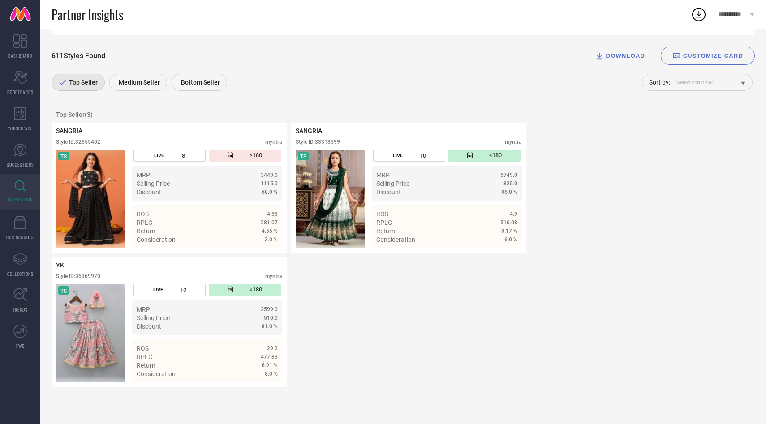
click at [138, 89] on div "Medium Seller" at bounding box center [138, 82] width 58 height 17
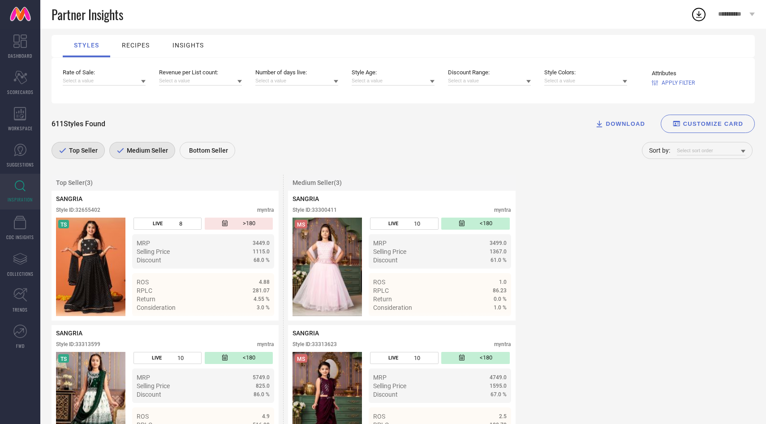
scroll to position [97, 0]
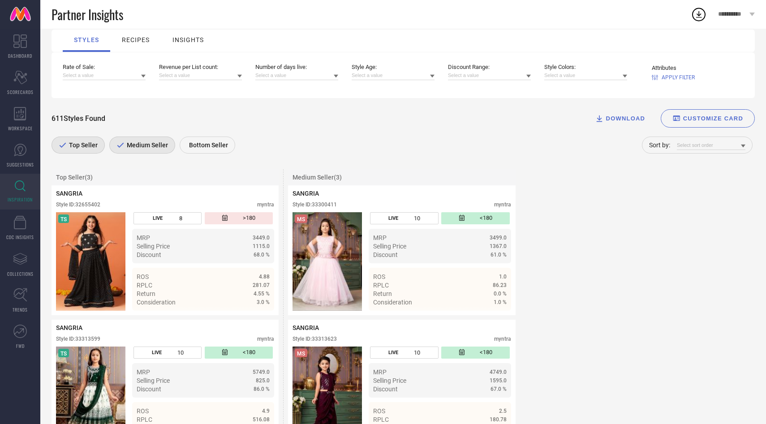
click at [146, 146] on span "Medium Seller" at bounding box center [146, 145] width 43 height 7
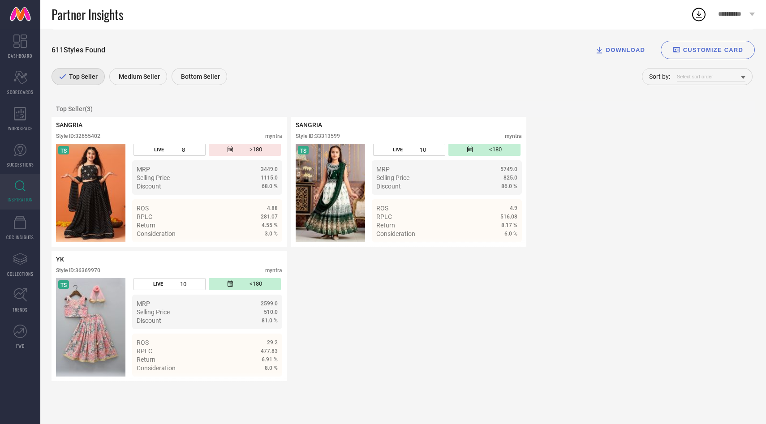
scroll to position [0, 0]
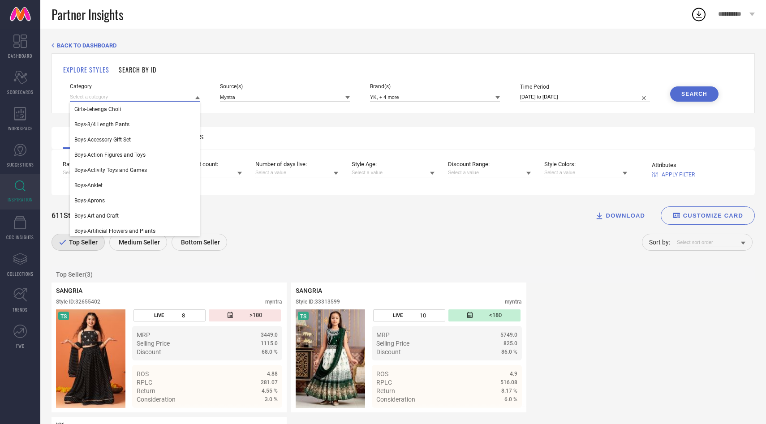
click at [192, 98] on input at bounding box center [135, 96] width 130 height 9
type input "[PERSON_NAME]"
click at [184, 135] on div "Boys-Kurtas" at bounding box center [135, 139] width 130 height 15
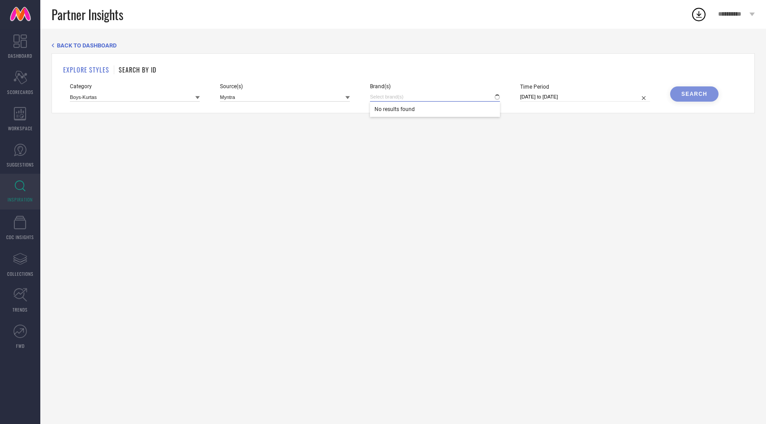
click at [431, 95] on input at bounding box center [435, 96] width 130 height 9
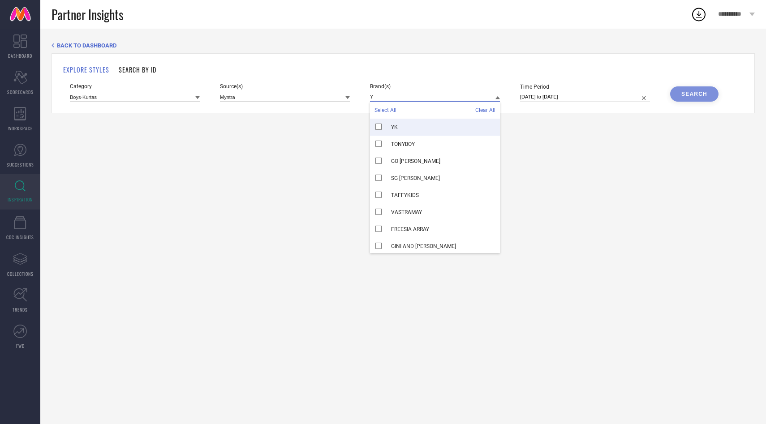
type input "Y"
click at [411, 125] on div "YK" at bounding box center [435, 127] width 130 height 17
click at [404, 98] on input "Y" at bounding box center [435, 96] width 130 height 9
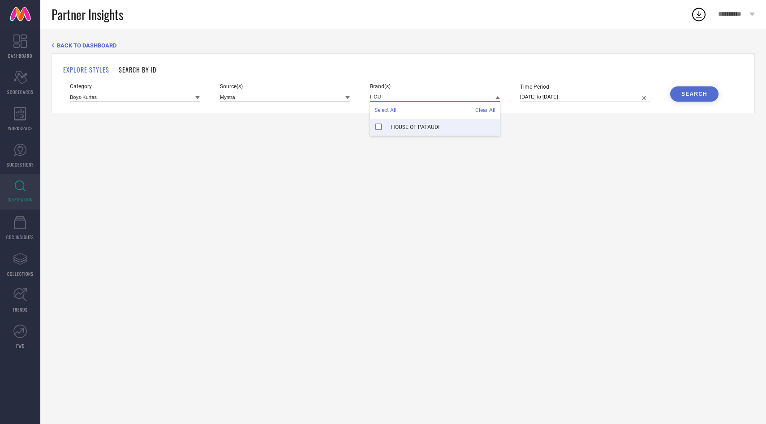
type input "HOU"
click at [403, 121] on div "HOUSE OF PATAUDI" at bounding box center [435, 127] width 130 height 17
click at [402, 93] on input "HOU" at bounding box center [435, 96] width 130 height 9
click at [406, 95] on input "HOU" at bounding box center [435, 96] width 130 height 9
click at [406, 95] on input at bounding box center [435, 96] width 130 height 9
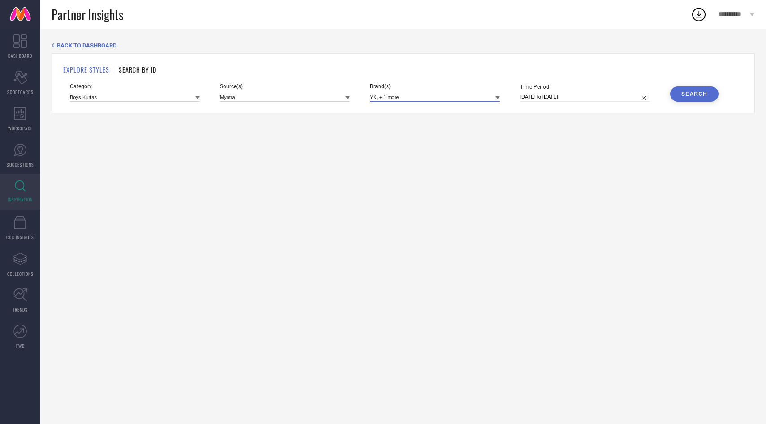
click at [406, 95] on input at bounding box center [435, 96] width 130 height 9
drag, startPoint x: 413, startPoint y: 123, endPoint x: 413, endPoint y: 107, distance: 15.7
click at [413, 123] on div "HERE&NOW X SANWARA" at bounding box center [435, 127] width 130 height 17
click at [409, 96] on input "HERE" at bounding box center [435, 96] width 130 height 9
type input "H"
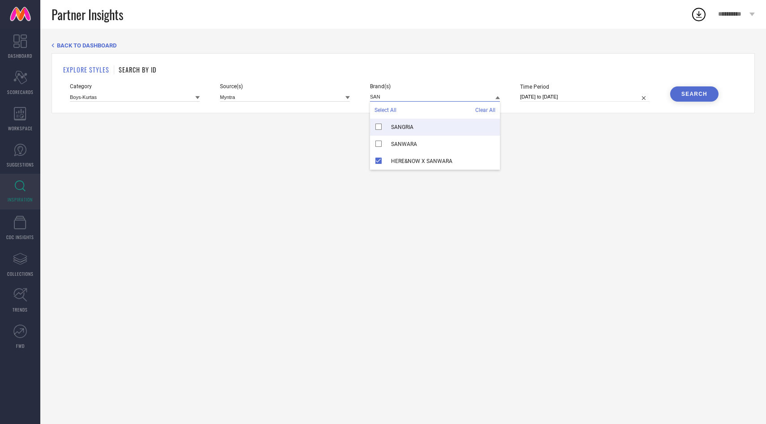
type input "SAN"
click at [417, 125] on div "SANGRIA" at bounding box center [435, 127] width 130 height 17
click at [701, 91] on div "Search" at bounding box center [694, 94] width 26 height 6
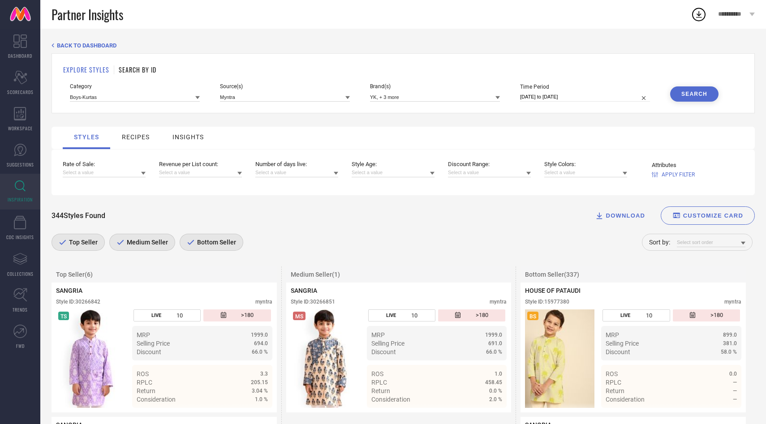
click at [155, 244] on span "Medium Seller" at bounding box center [146, 242] width 43 height 7
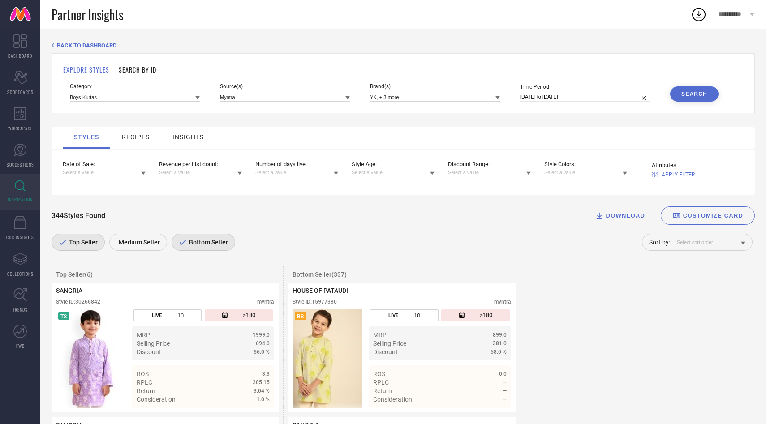
click at [209, 241] on span "Bottom Seller" at bounding box center [207, 242] width 41 height 7
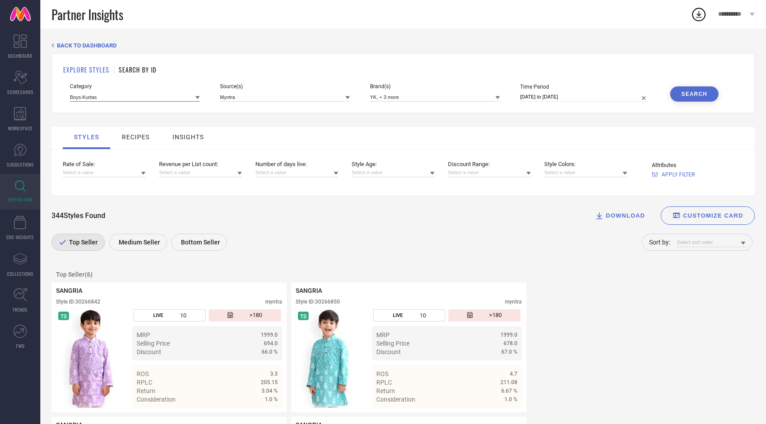
click at [117, 100] on input at bounding box center [135, 96] width 130 height 9
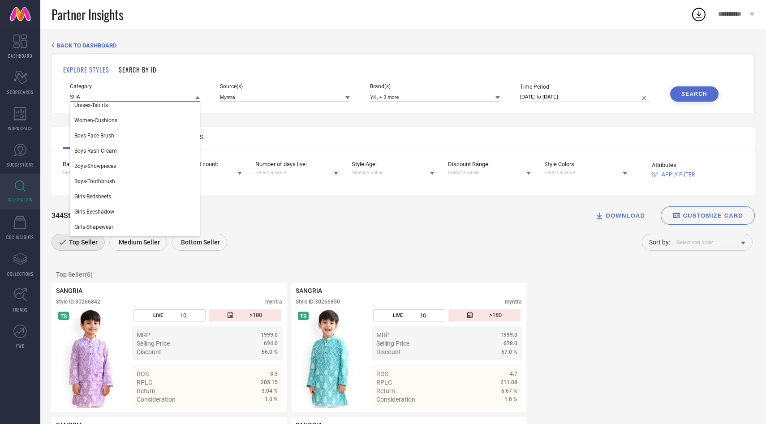
scroll to position [886, 0]
type input "S"
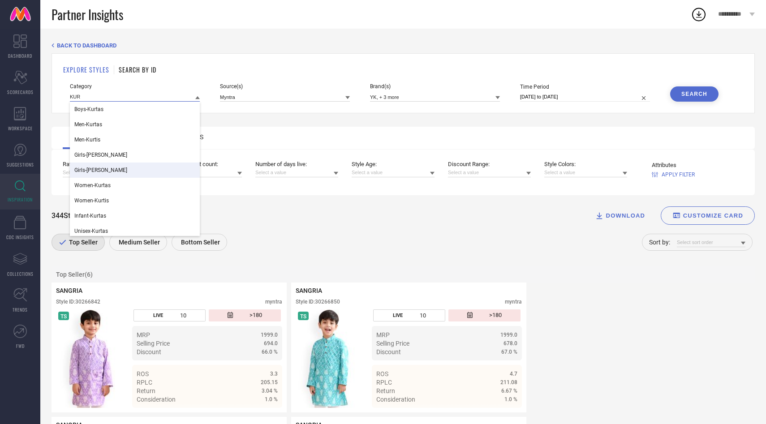
type input "KUR"
click at [123, 175] on div "Girls-[PERSON_NAME]" at bounding box center [135, 170] width 130 height 15
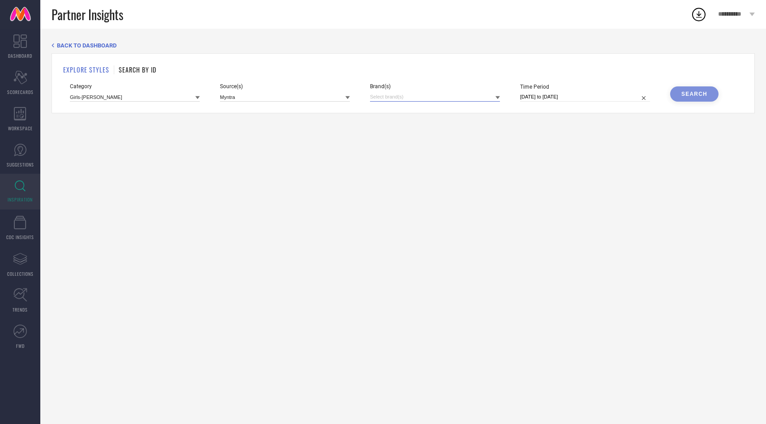
click at [404, 98] on input at bounding box center [435, 96] width 130 height 9
click at [403, 133] on div "YK" at bounding box center [435, 127] width 130 height 17
click at [401, 92] on input "YK" at bounding box center [435, 96] width 130 height 9
type input "K"
type input "H"
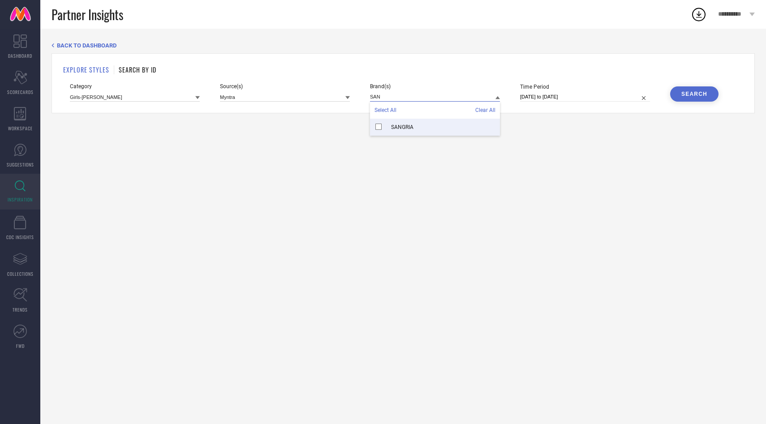
type input "SAN"
click at [434, 132] on div "SANGRIA" at bounding box center [435, 127] width 130 height 17
click at [676, 97] on button "Search" at bounding box center [694, 93] width 48 height 15
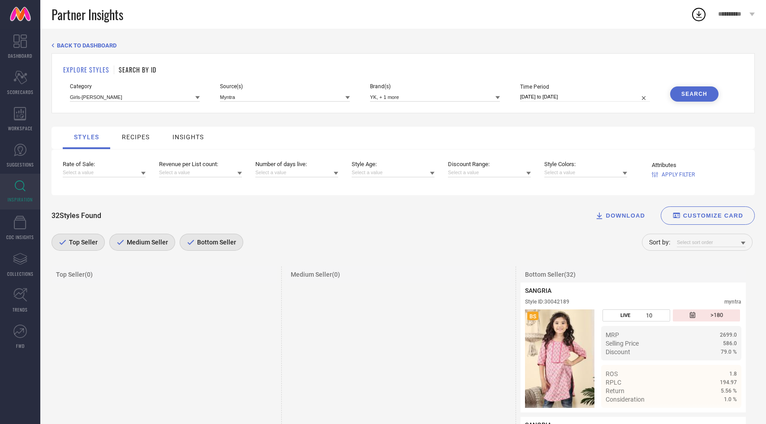
click at [138, 233] on div "32 Styles Found DOWNLOAD CUSTOMIZE CARD Top Seller Medium Seller Bottom Seller …" at bounding box center [403, 231] width 703 height 51
click at [152, 241] on span "Medium Seller" at bounding box center [146, 242] width 43 height 7
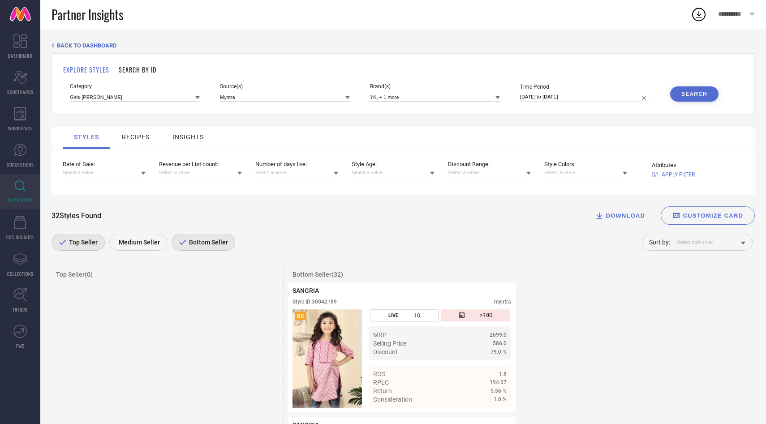
click at [191, 243] on span "Bottom Seller" at bounding box center [207, 242] width 41 height 7
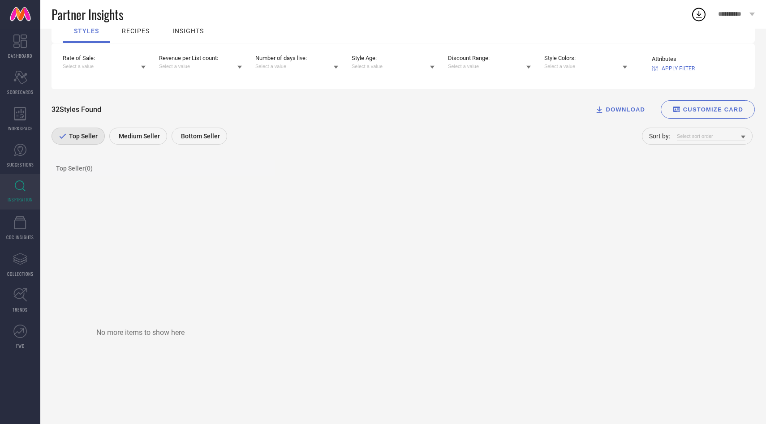
scroll to position [0, 0]
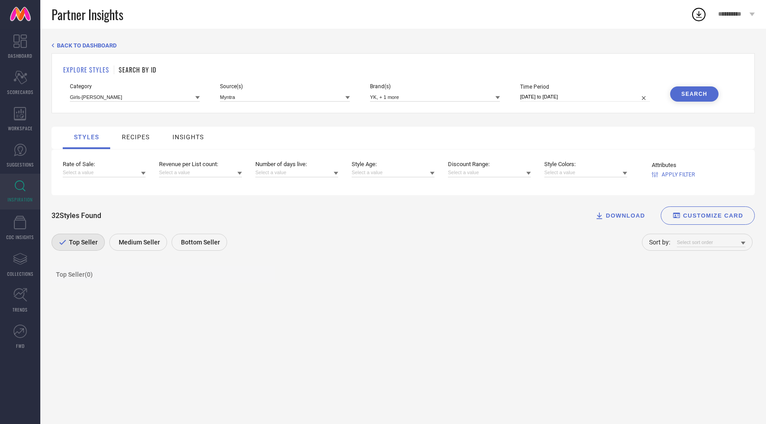
click at [147, 90] on div "Category Girls-Kurtis" at bounding box center [135, 92] width 130 height 18
click at [147, 95] on input at bounding box center [135, 96] width 130 height 9
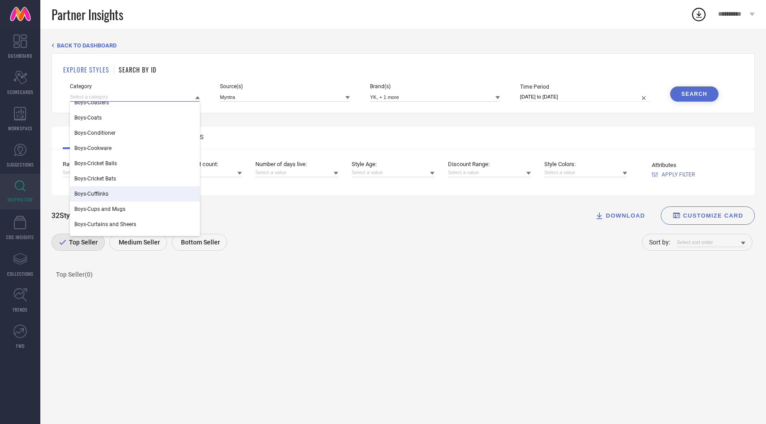
scroll to position [1118, 0]
click at [155, 92] on input at bounding box center [135, 96] width 130 height 9
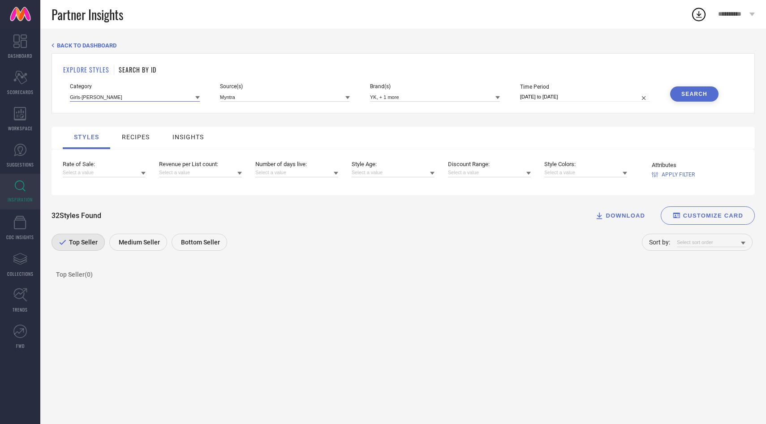
click at [155, 92] on input at bounding box center [135, 96] width 130 height 9
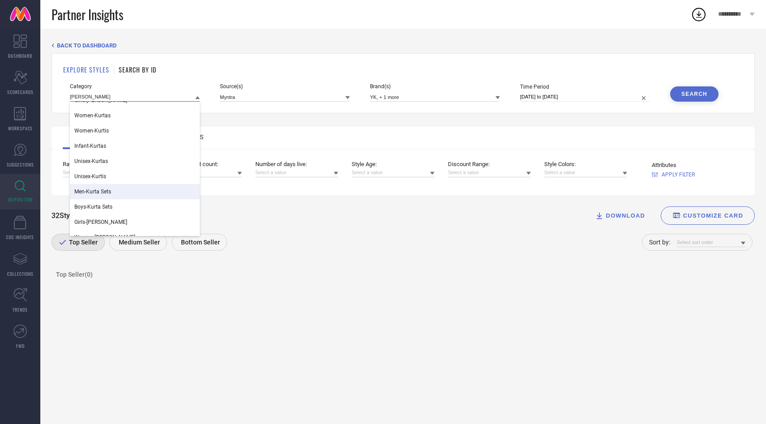
scroll to position [110, 0]
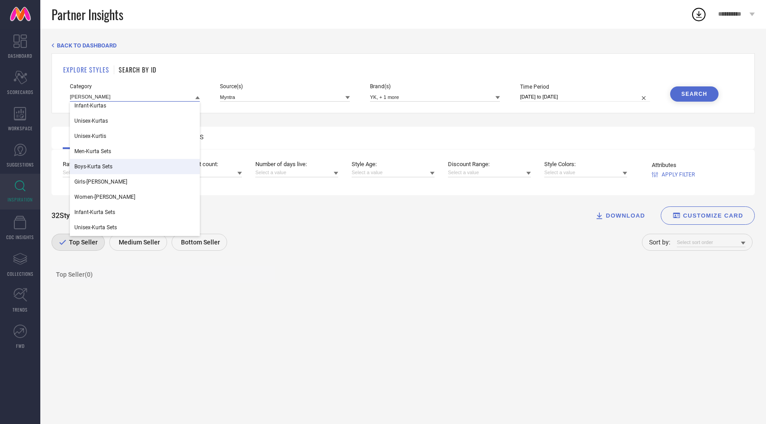
type input "[PERSON_NAME]"
click at [116, 165] on div "Boys-Kurta Sets" at bounding box center [135, 166] width 130 height 15
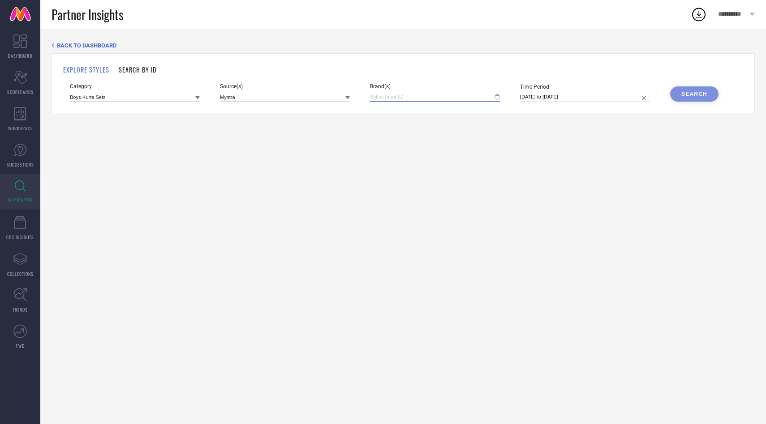
click at [391, 100] on input at bounding box center [435, 96] width 130 height 9
type input "YK"
click at [396, 126] on span "YK" at bounding box center [394, 127] width 7 height 6
click at [396, 97] on input "YK" at bounding box center [435, 96] width 130 height 9
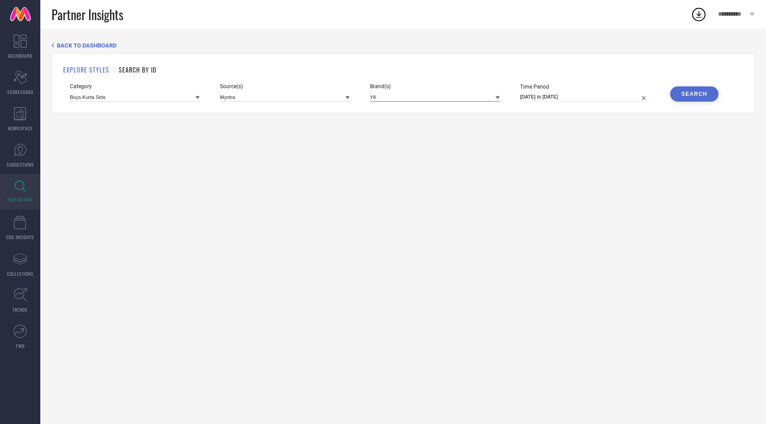
click at [396, 97] on input at bounding box center [435, 96] width 130 height 9
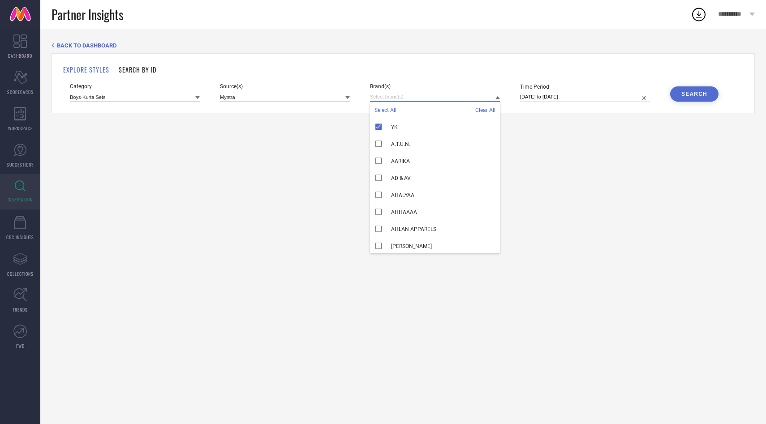
click at [412, 98] on input at bounding box center [435, 96] width 130 height 9
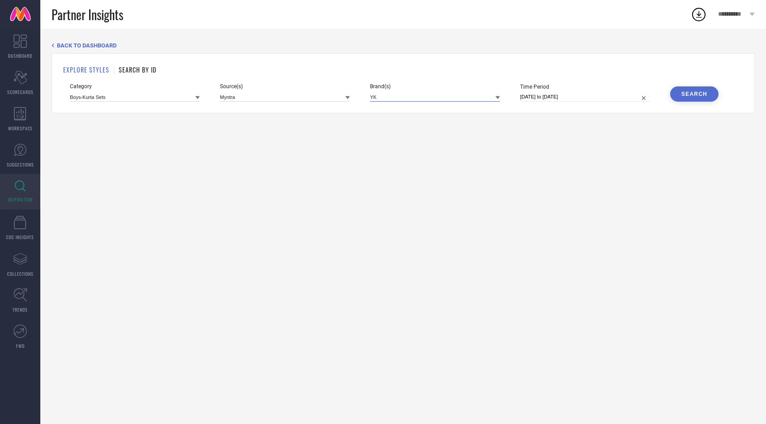
click at [412, 98] on input at bounding box center [435, 96] width 130 height 9
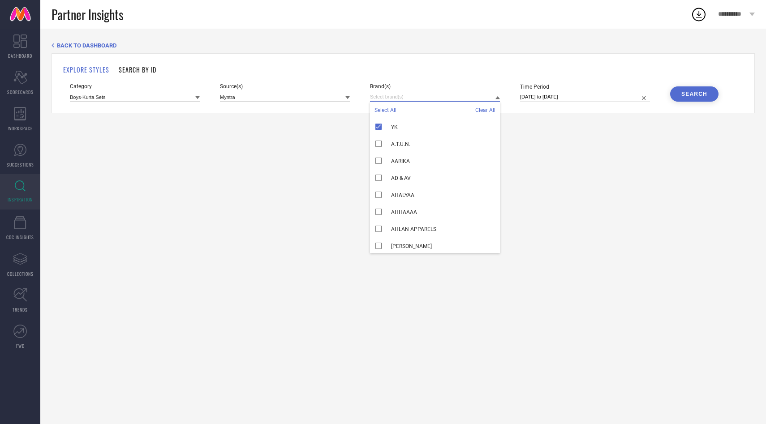
click at [412, 98] on input at bounding box center [435, 96] width 130 height 9
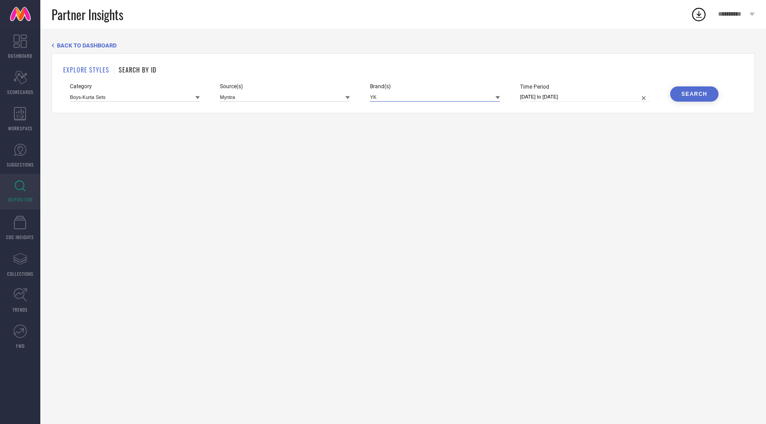
click at [412, 98] on input at bounding box center [435, 96] width 130 height 9
click at [402, 124] on div "HOUSE OF PATAUDI" at bounding box center [435, 127] width 130 height 17
click at [403, 100] on input "HOU" at bounding box center [435, 96] width 130 height 9
type input "H"
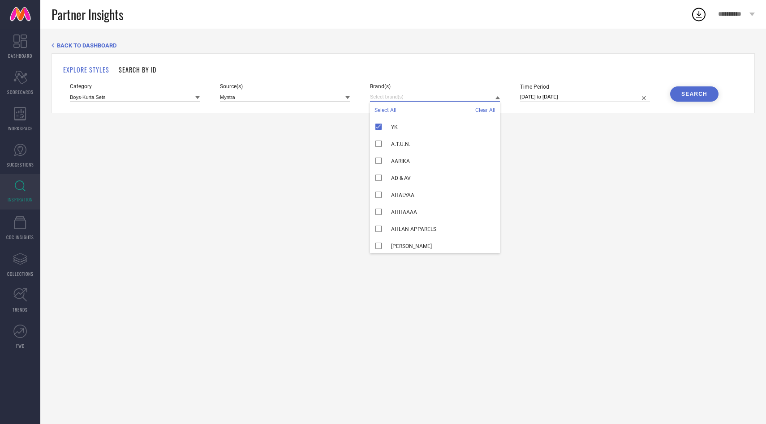
type input "J"
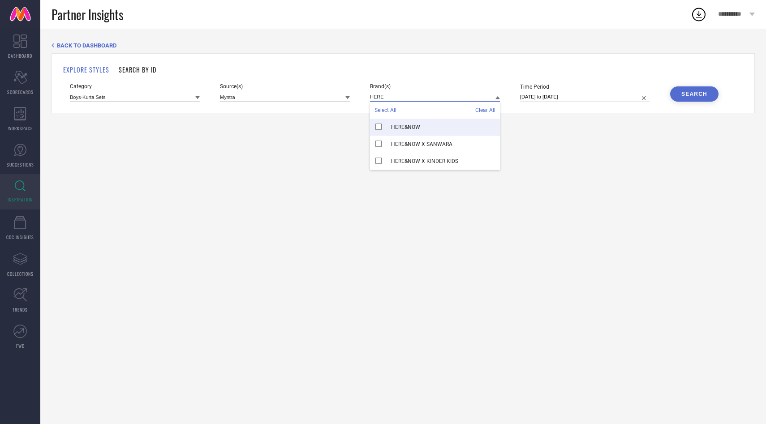
type input "HERE"
drag, startPoint x: 420, startPoint y: 126, endPoint x: 423, endPoint y: 143, distance: 17.3
click at [420, 126] on div "HERE&NOW" at bounding box center [435, 127] width 130 height 17
click at [423, 152] on div "HERE&NOW X SANWARA" at bounding box center [435, 144] width 130 height 17
click at [422, 164] on span "HERE&NOW X KINDER KIDS" at bounding box center [424, 161] width 67 height 6
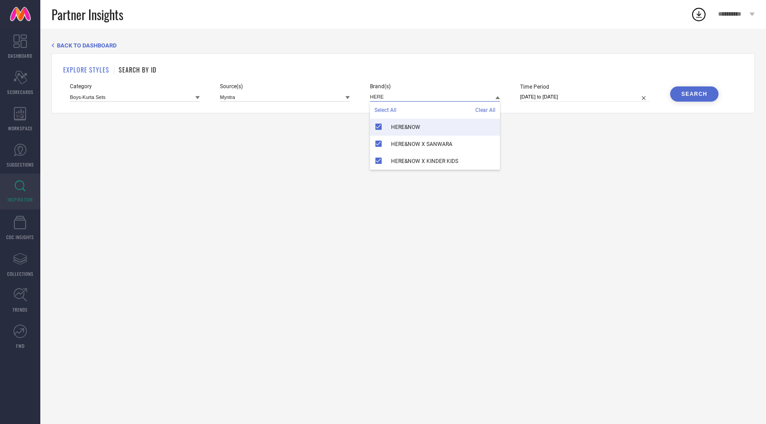
click at [412, 92] on input "HERE" at bounding box center [435, 96] width 130 height 9
click at [409, 95] on input "HERE" at bounding box center [435, 96] width 130 height 9
type input "S"
click at [400, 97] on input at bounding box center [435, 96] width 130 height 9
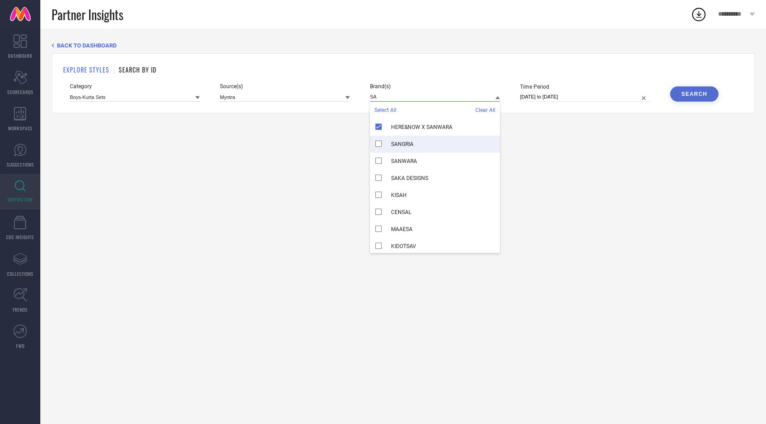
type input "SA"
click at [401, 149] on div "SANGRIA" at bounding box center [435, 144] width 130 height 17
click at [677, 97] on button "Search" at bounding box center [694, 93] width 48 height 15
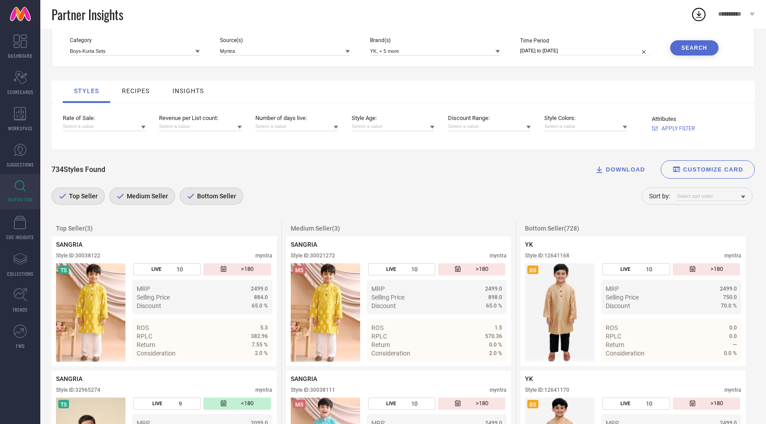
scroll to position [69, 0]
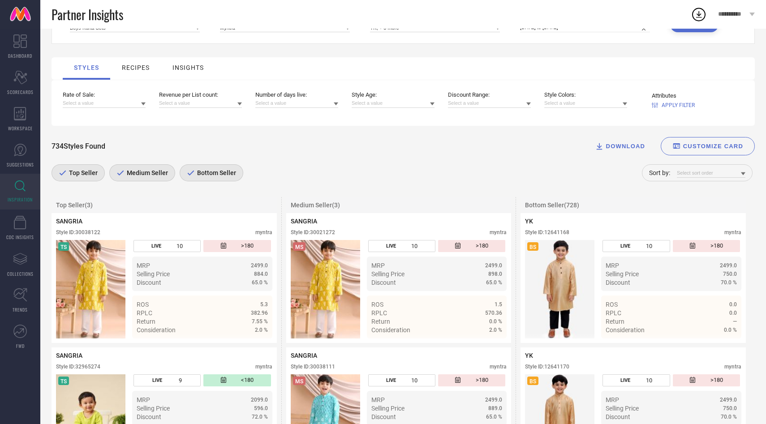
click at [132, 176] on span "Medium Seller" at bounding box center [146, 172] width 43 height 7
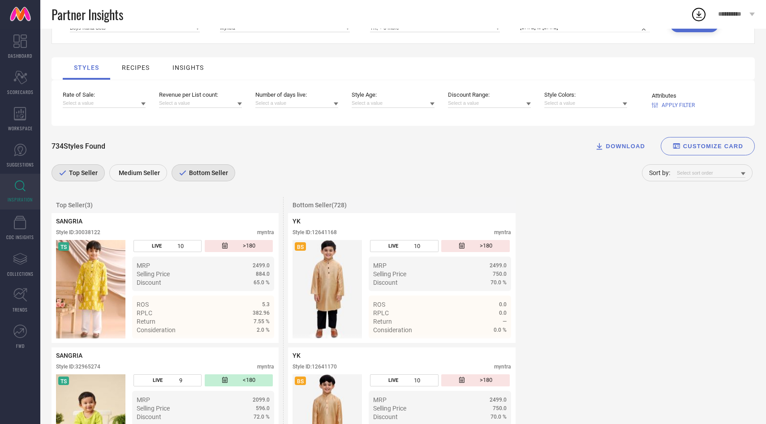
click at [179, 177] on div "Bottom Seller" at bounding box center [204, 172] width 64 height 17
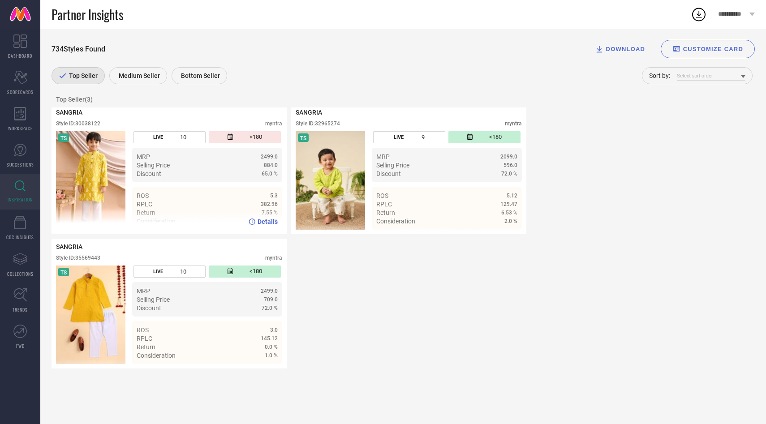
scroll to position [181, 0]
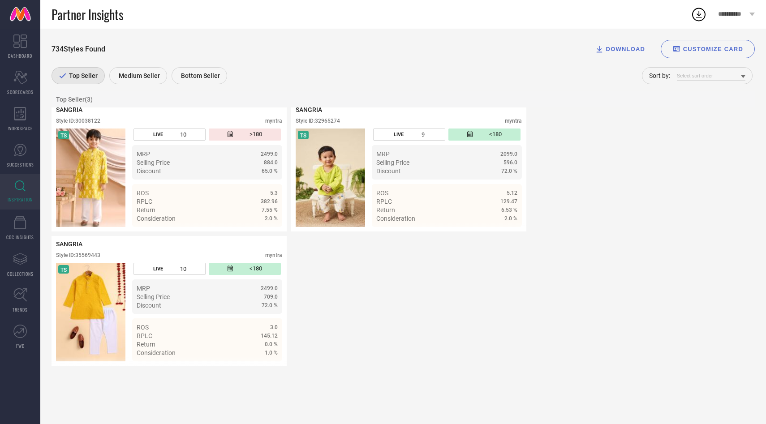
click at [342, 297] on div "SANGRIA Style ID: 30038122 myntra TS LIVE 10 >180 MRP 2499.0 Selling Price 884.…" at bounding box center [403, 236] width 703 height 269
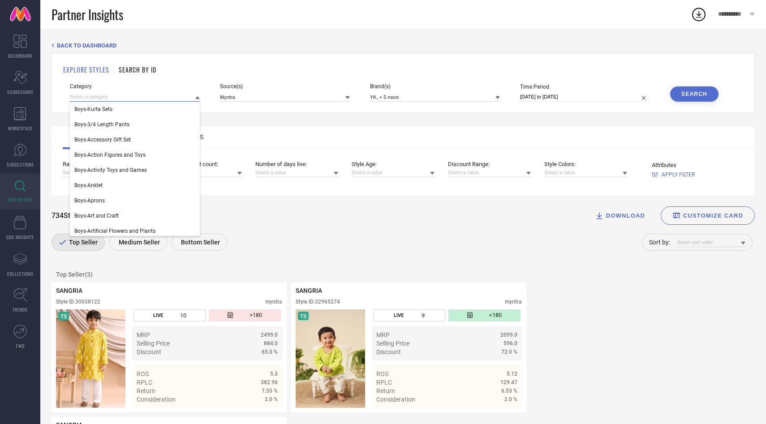
click at [129, 96] on input at bounding box center [135, 96] width 130 height 9
type input "BOYS TSH"
click at [107, 126] on div "Boys-Tshirts" at bounding box center [135, 124] width 130 height 15
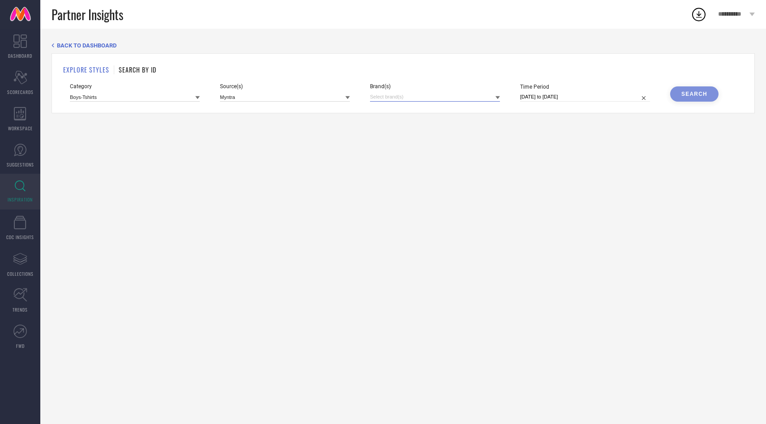
click at [419, 93] on input at bounding box center [435, 96] width 130 height 9
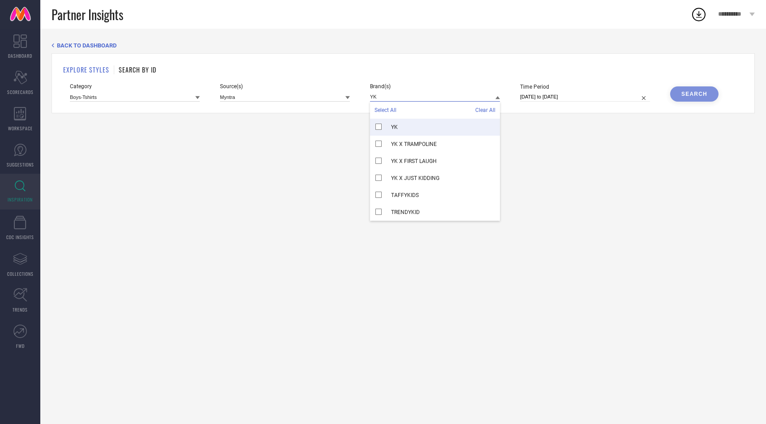
type input "YK"
click at [412, 128] on div "YK" at bounding box center [435, 127] width 130 height 17
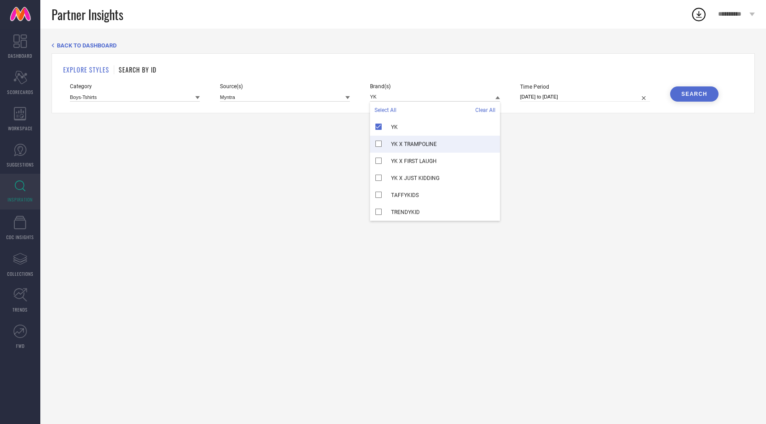
click at [411, 148] on div "YK X TRAMPOLINE" at bounding box center [435, 144] width 130 height 17
click at [411, 162] on span "YK X FIRST LAUGH" at bounding box center [414, 161] width 46 height 6
click at [412, 176] on span "YK X JUST KIDDING" at bounding box center [415, 178] width 48 height 6
click at [439, 55] on div "EXPLORE STYLES SEARCH BY ID Category Boys-Tshirts Source(s) Myntra Brand(s) YK …" at bounding box center [403, 83] width 703 height 60
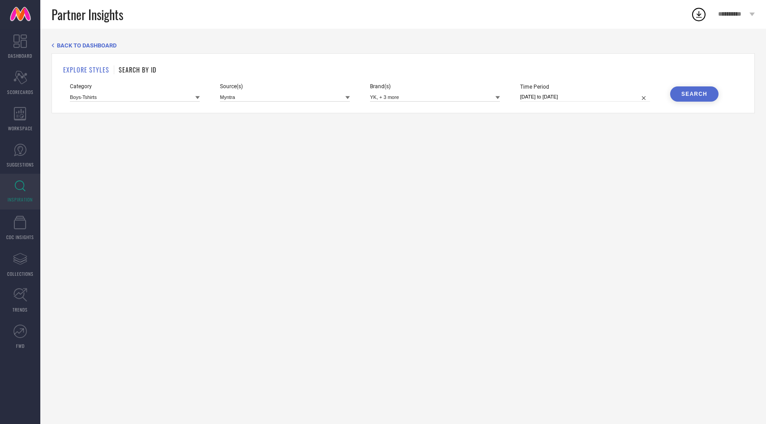
click at [589, 91] on div "Time Period [DATE] to [DATE]" at bounding box center [585, 93] width 130 height 18
click at [589, 96] on input "[DATE] to [DATE]" at bounding box center [585, 96] width 130 height 9
select select "7"
select select "2025"
select select "8"
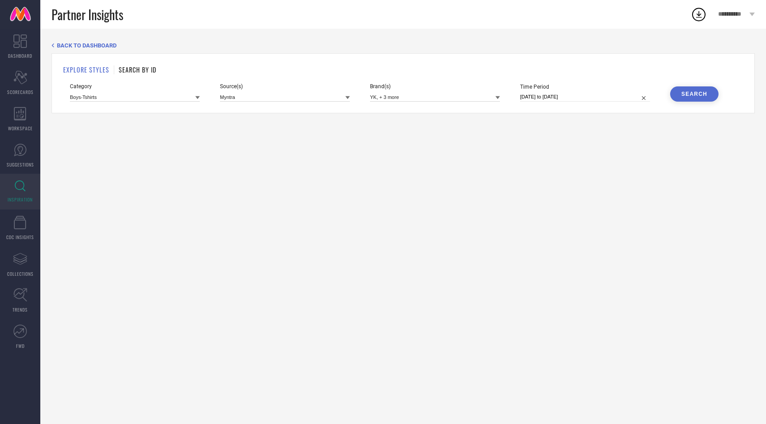
select select "2025"
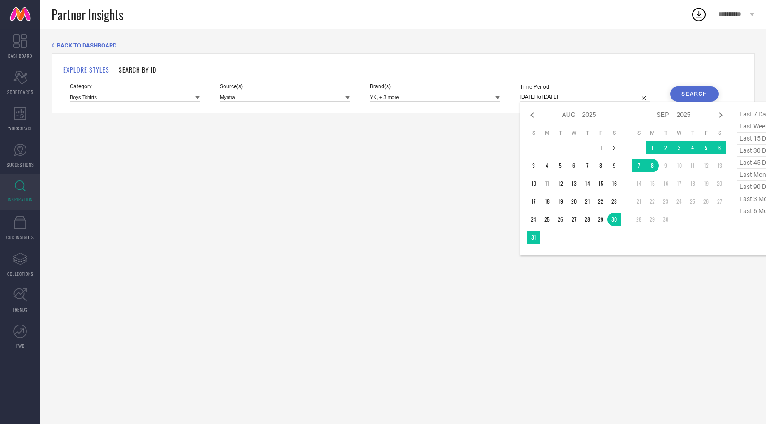
click at [754, 212] on span "last 6 months" at bounding box center [759, 211] width 45 height 12
type input "[DATE] to [DATE]"
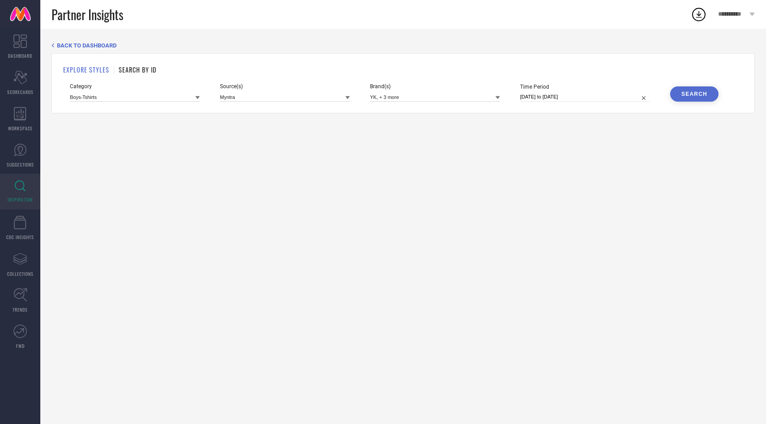
click at [693, 98] on button "Search" at bounding box center [694, 93] width 48 height 15
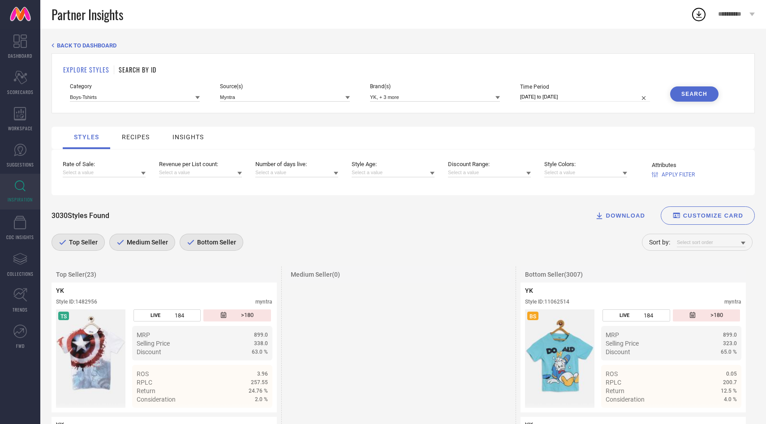
click at [228, 248] on div "Bottom Seller" at bounding box center [212, 242] width 64 height 17
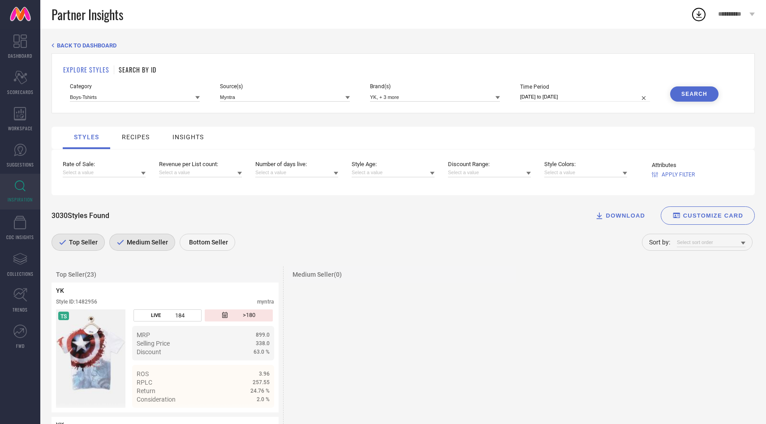
click at [159, 248] on div "Medium Seller" at bounding box center [142, 242] width 66 height 17
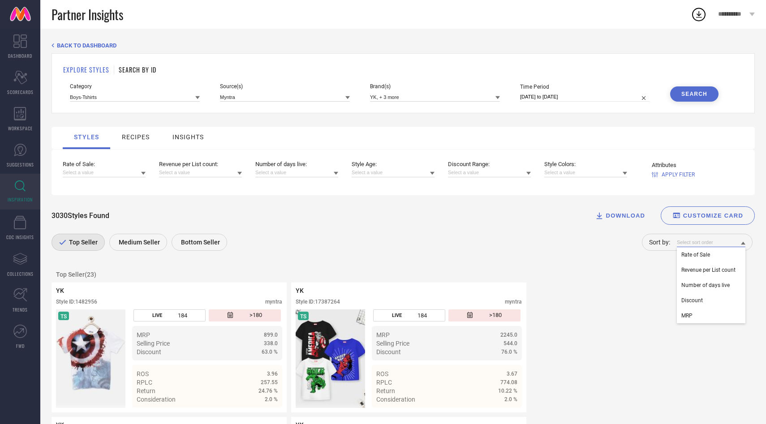
click at [691, 242] on input at bounding box center [711, 242] width 69 height 9
click at [703, 254] on span "Rate of Sale" at bounding box center [695, 255] width 29 height 6
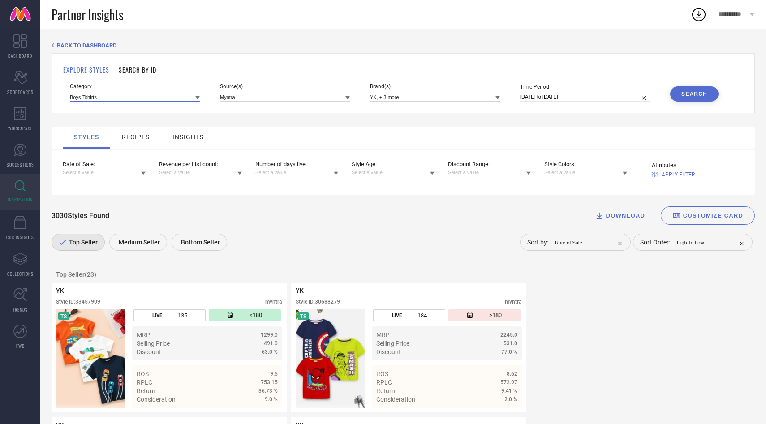
click at [184, 94] on input at bounding box center [135, 96] width 130 height 9
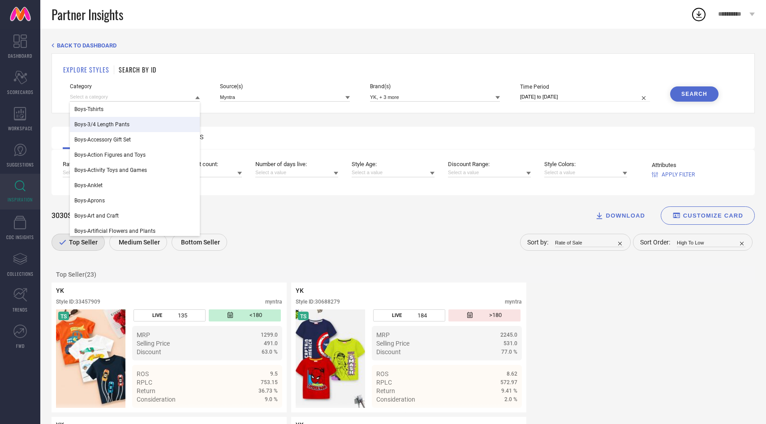
click at [151, 127] on div "Boys-3/4 Length Pants" at bounding box center [135, 124] width 130 height 15
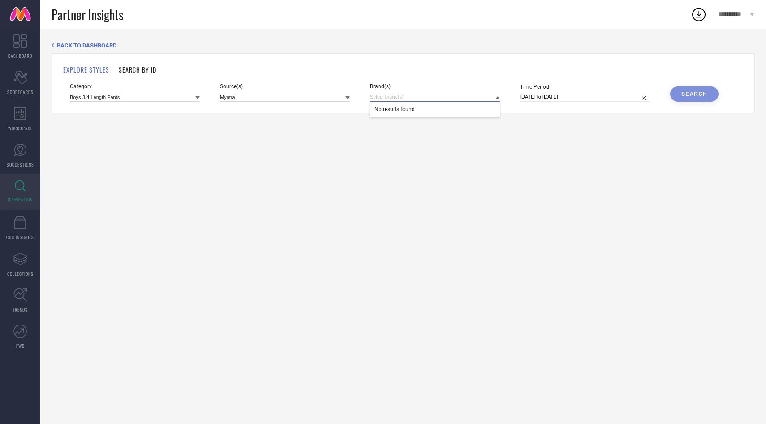
click at [412, 96] on input at bounding box center [435, 96] width 130 height 9
type input "YK"
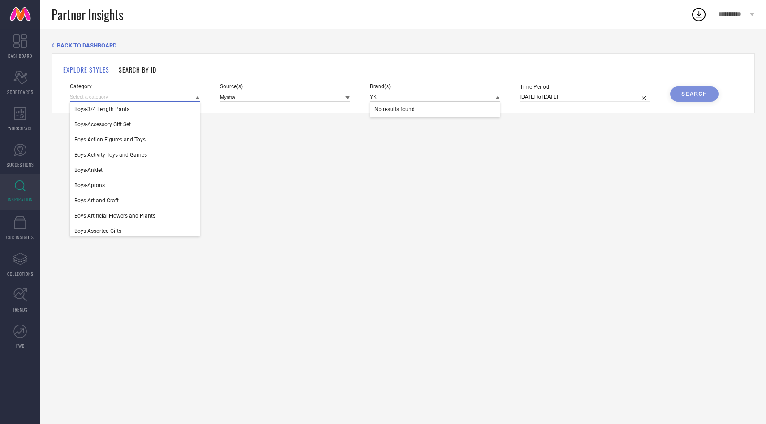
click at [159, 97] on input at bounding box center [135, 96] width 130 height 9
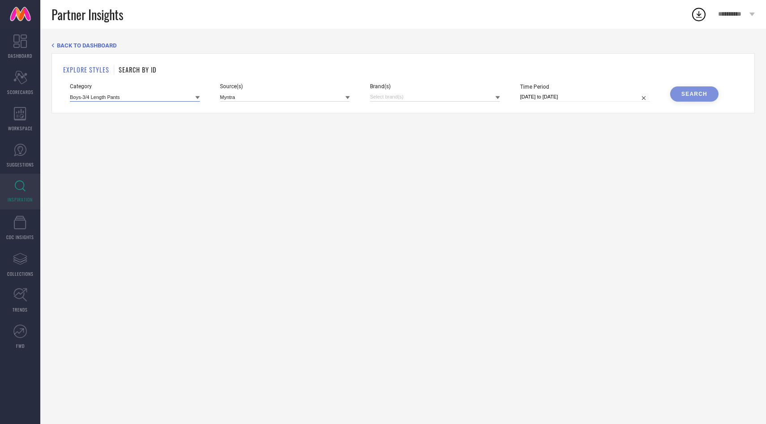
click at [159, 97] on input at bounding box center [135, 96] width 130 height 9
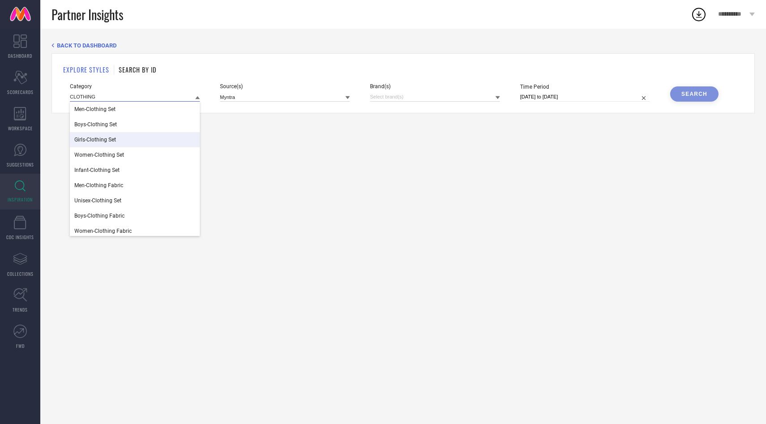
type input "CLOTHING"
click at [125, 138] on div "Girls-Clothing Set" at bounding box center [135, 139] width 130 height 15
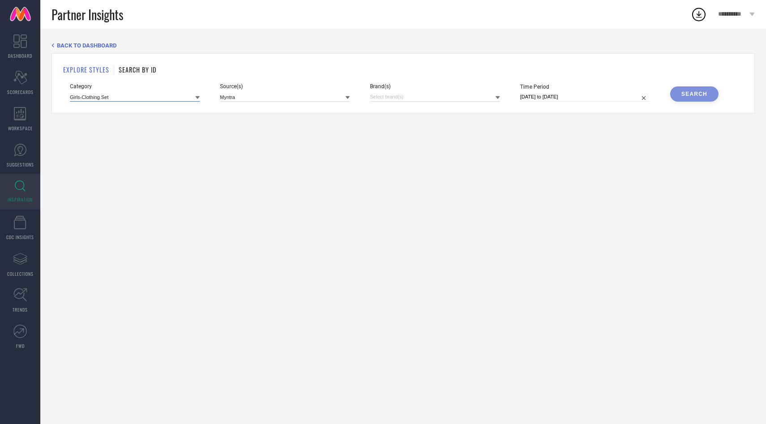
click at [133, 97] on input at bounding box center [135, 96] width 130 height 9
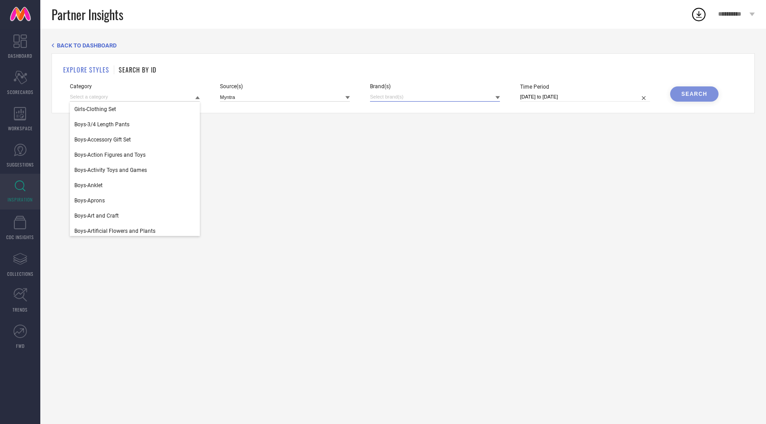
click at [453, 94] on input at bounding box center [435, 96] width 130 height 9
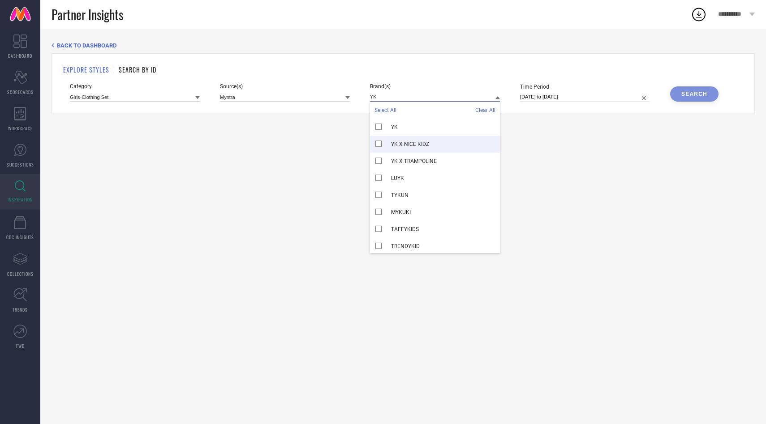
type input "YK"
click at [422, 138] on div "YK X NICE KIDZ" at bounding box center [435, 144] width 130 height 17
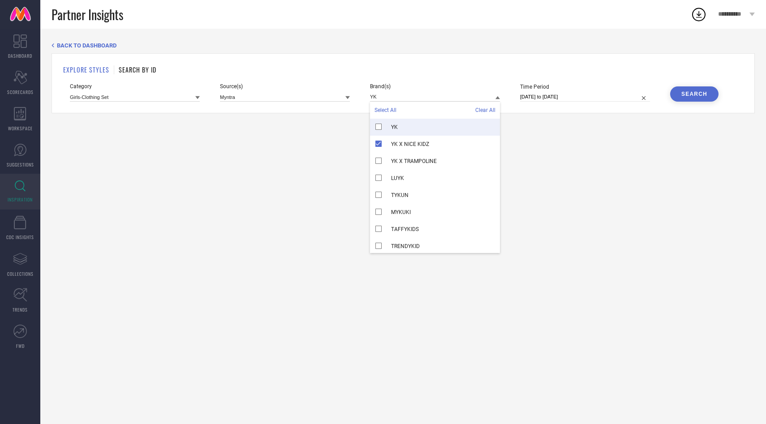
click at [422, 127] on div "YK" at bounding box center [435, 127] width 130 height 17
click at [421, 165] on div "YK X TRAMPOLINE" at bounding box center [435, 161] width 130 height 17
click at [702, 90] on button "Search" at bounding box center [694, 93] width 48 height 15
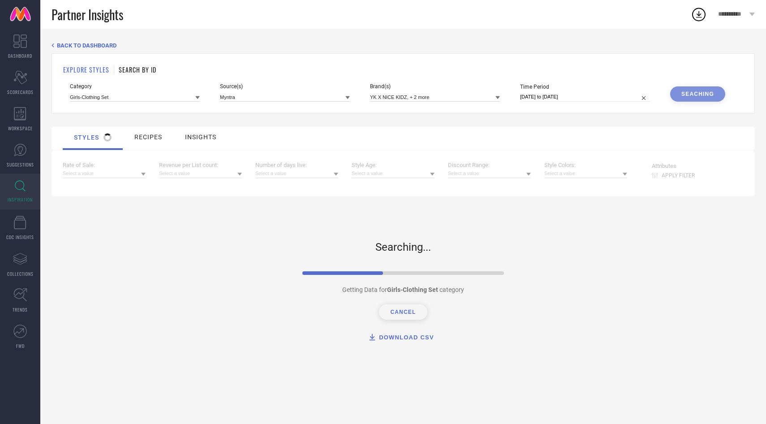
click at [676, 178] on span "APPLY FILTER" at bounding box center [678, 175] width 33 height 6
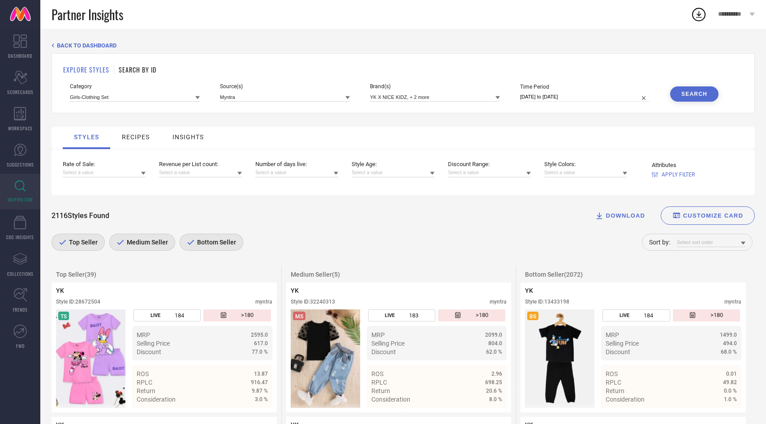
click at [713, 219] on span "CUSTOMIZE CARD" at bounding box center [713, 215] width 60 height 7
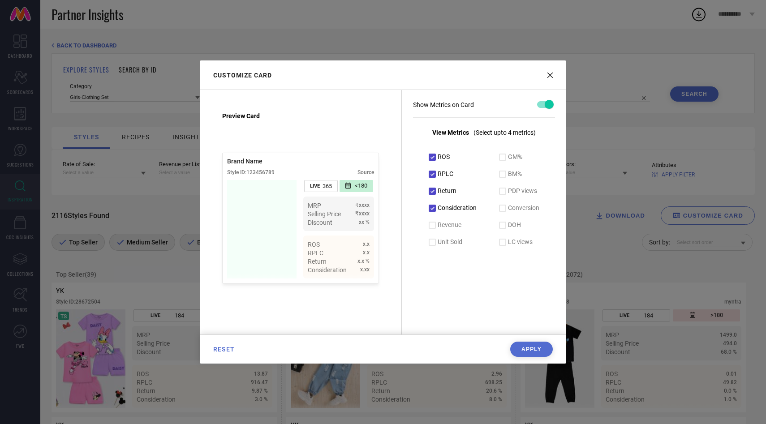
scroll to position [7, 0]
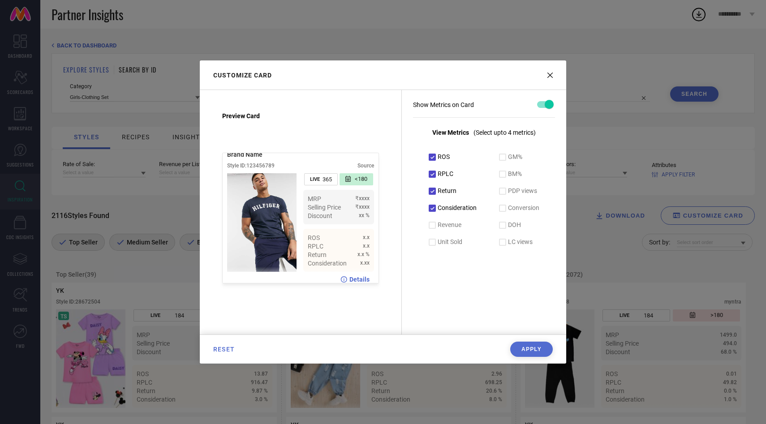
click at [710, 229] on div "Customize Card Preview Card Brand Name Style ID: 123456789 Source LIVE 365 <180…" at bounding box center [383, 212] width 766 height 424
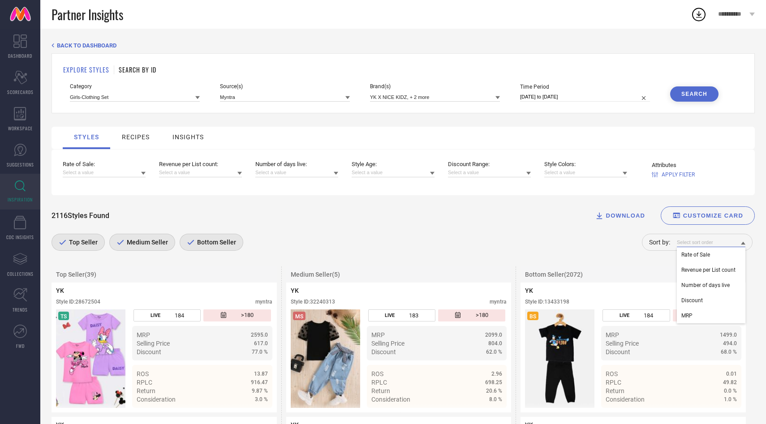
click at [710, 241] on input at bounding box center [711, 242] width 69 height 9
click at [708, 254] on span "Rate of Sale" at bounding box center [695, 255] width 29 height 6
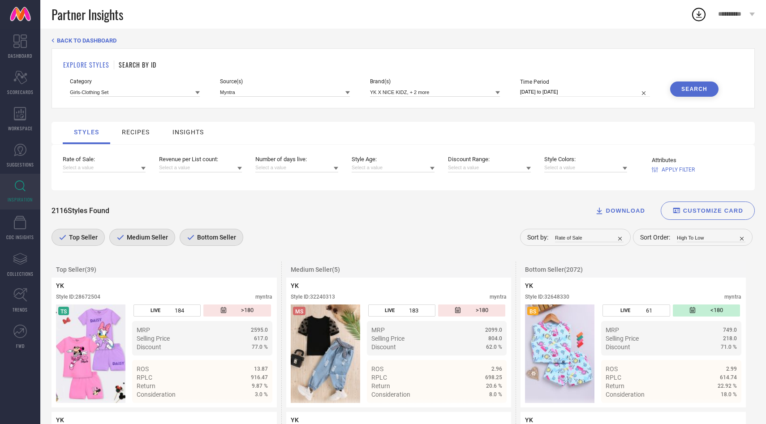
scroll to position [0, 0]
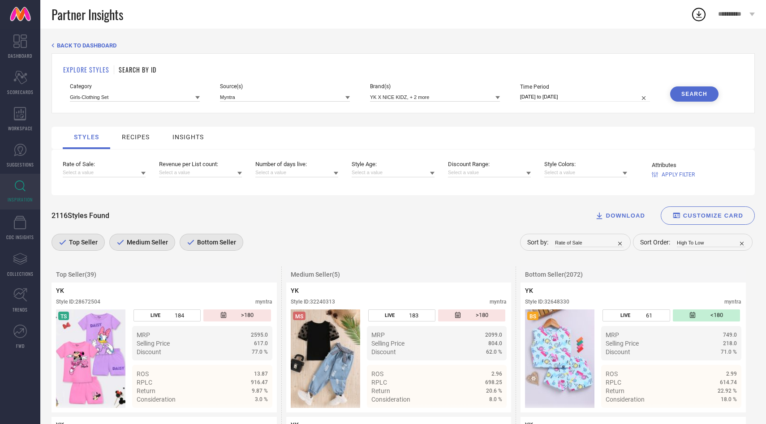
click at [124, 87] on span "Category" at bounding box center [135, 86] width 130 height 6
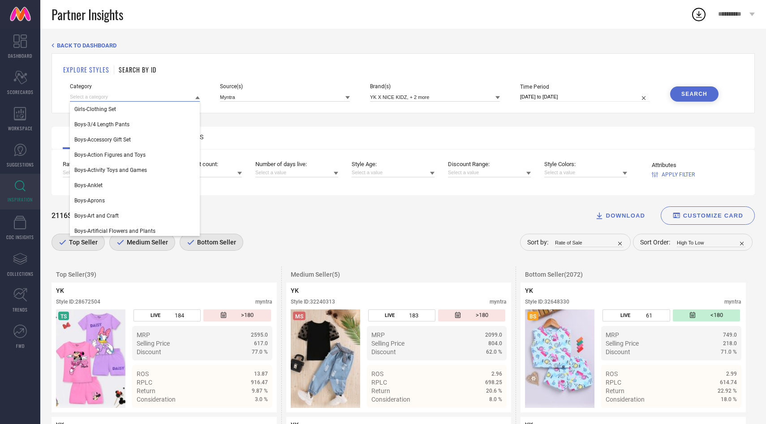
click at [124, 94] on input at bounding box center [135, 96] width 130 height 9
type input "BOYS TSHI"
click at [113, 111] on div "Boys-Tshirts" at bounding box center [135, 109] width 130 height 15
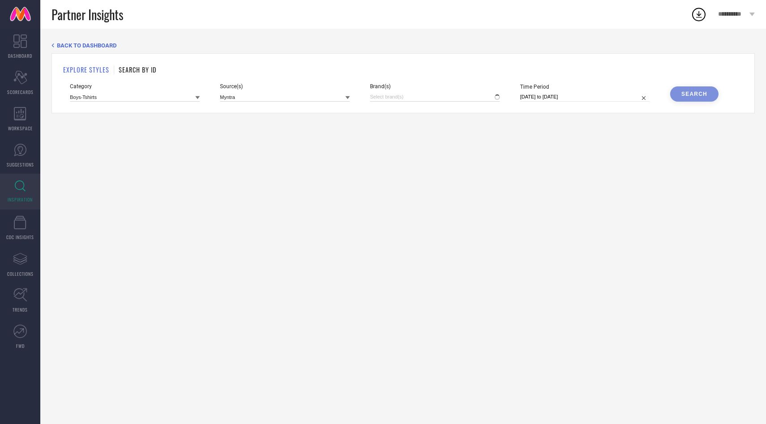
click at [414, 104] on div "EXPLORE STYLES SEARCH BY ID Category Boys-Tshirts Source(s) Myntra Brand(s) Tim…" at bounding box center [403, 83] width 703 height 60
click at [416, 95] on input at bounding box center [435, 96] width 130 height 9
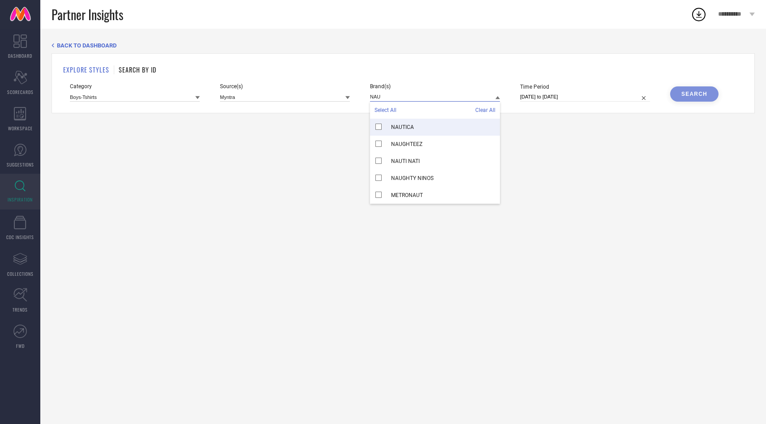
type input "NAU"
drag, startPoint x: 411, startPoint y: 123, endPoint x: 436, endPoint y: 114, distance: 27.1
click at [411, 123] on div "NAUTICA" at bounding box center [435, 127] width 130 height 17
click at [690, 101] on button "Search" at bounding box center [694, 93] width 48 height 15
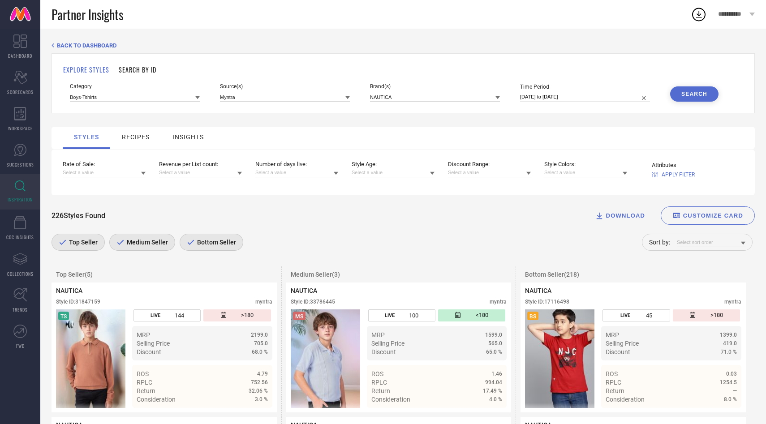
click at [699, 236] on div "Sort by:" at bounding box center [697, 242] width 111 height 17
click at [698, 246] on input at bounding box center [711, 242] width 69 height 9
click at [703, 259] on div "Rate of Sale" at bounding box center [711, 254] width 69 height 15
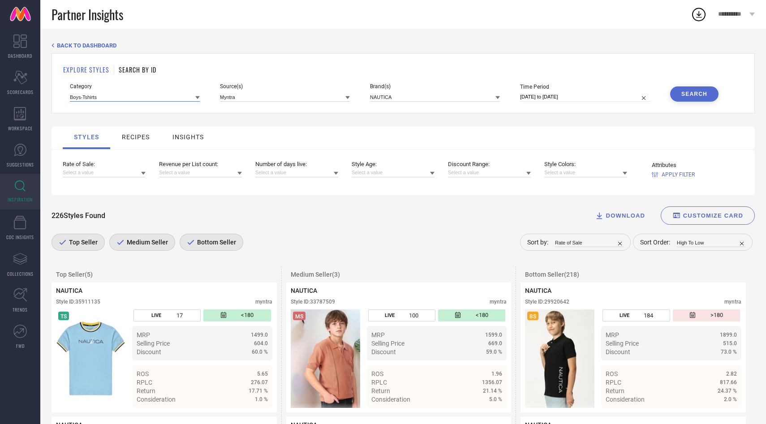
click at [164, 98] on input at bounding box center [135, 96] width 130 height 9
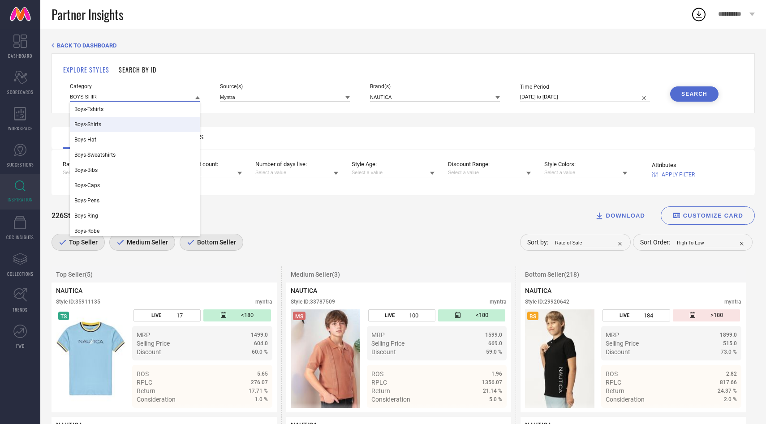
type input "BOYS SHIR"
click at [129, 121] on div "Boys-Shirts" at bounding box center [135, 124] width 130 height 15
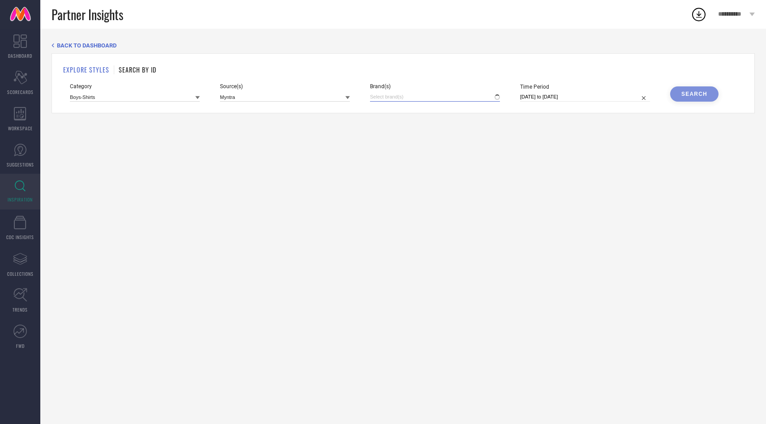
click at [379, 94] on input at bounding box center [435, 96] width 130 height 9
type input "NAU"
click at [391, 129] on span "NAUTICA" at bounding box center [402, 127] width 23 height 6
click at [703, 98] on button "Search" at bounding box center [694, 93] width 48 height 15
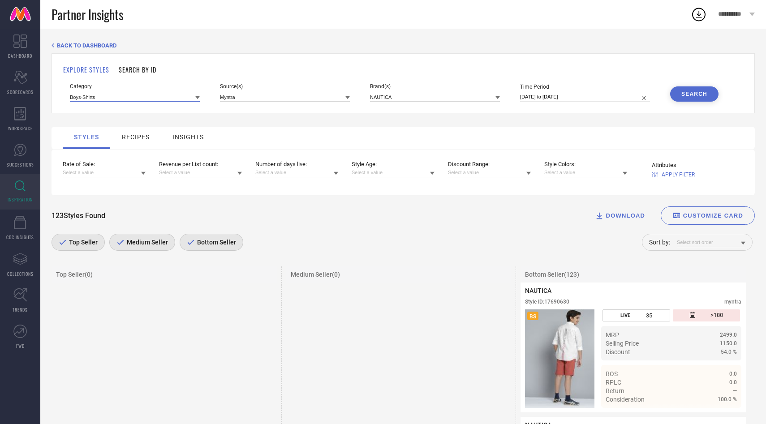
click at [111, 94] on input at bounding box center [135, 96] width 130 height 9
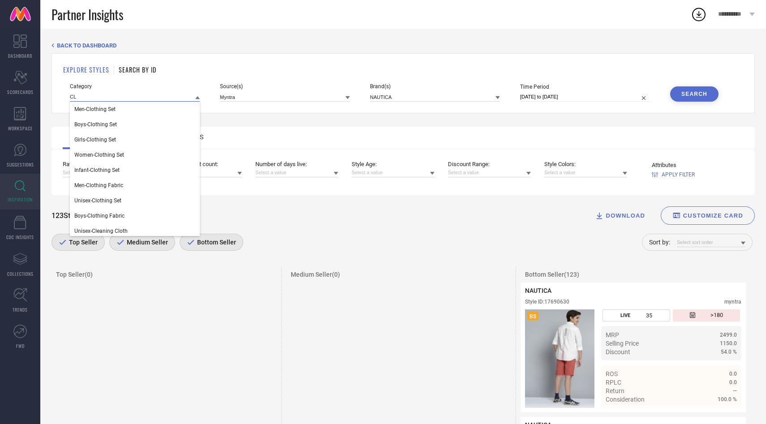
type input "C"
type input "TRACK"
click at [108, 159] on div "Boys-Track Pants" at bounding box center [135, 154] width 130 height 15
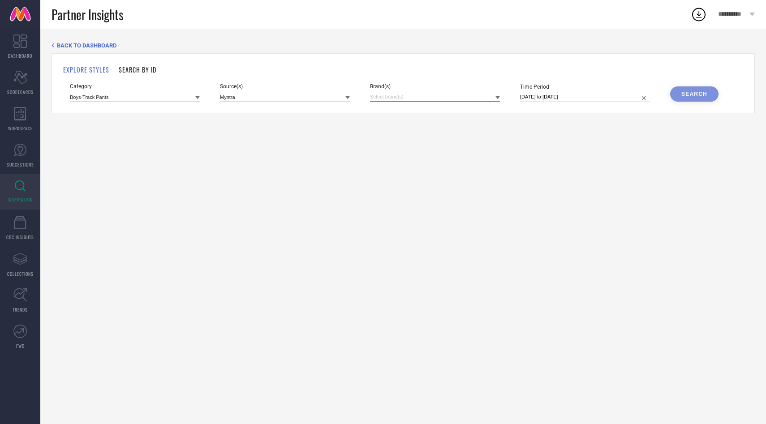
click at [391, 95] on input at bounding box center [435, 96] width 130 height 9
type input "NAUT"
click at [387, 129] on div "NAUTICA" at bounding box center [435, 127] width 130 height 17
click at [707, 104] on div "EXPLORE STYLES SEARCH BY ID Category Boys-Track Pants Source(s) Myntra Brand(s)…" at bounding box center [403, 83] width 703 height 60
click at [706, 99] on button "Search" at bounding box center [694, 93] width 48 height 15
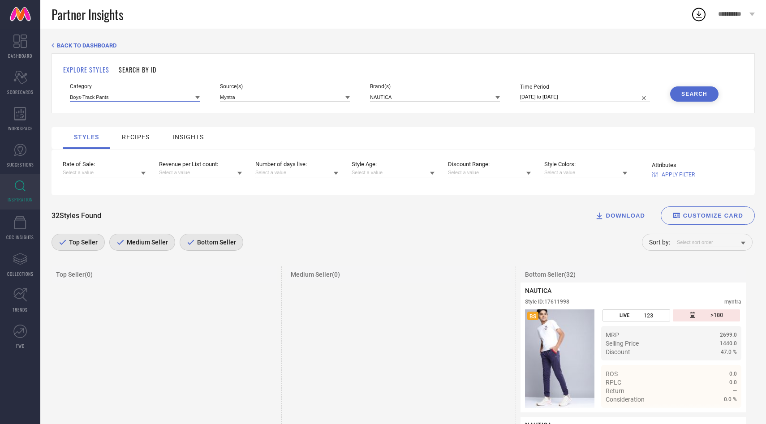
click at [160, 99] on input at bounding box center [135, 96] width 130 height 9
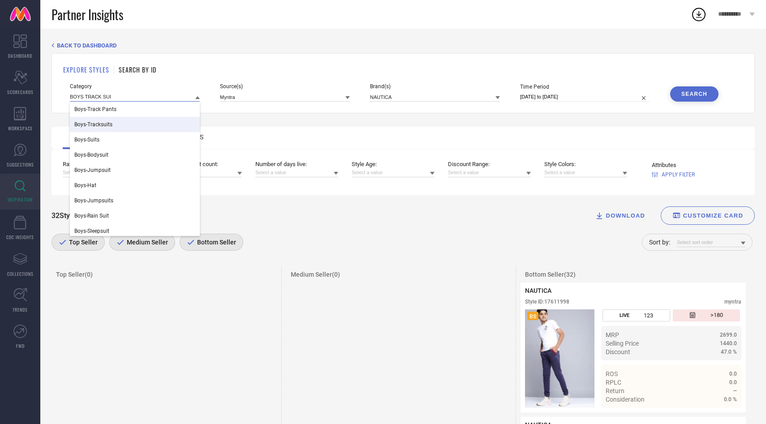
type input "BOYS TRACK SUI"
click at [135, 125] on div "Boys-Tracksuits" at bounding box center [135, 124] width 130 height 15
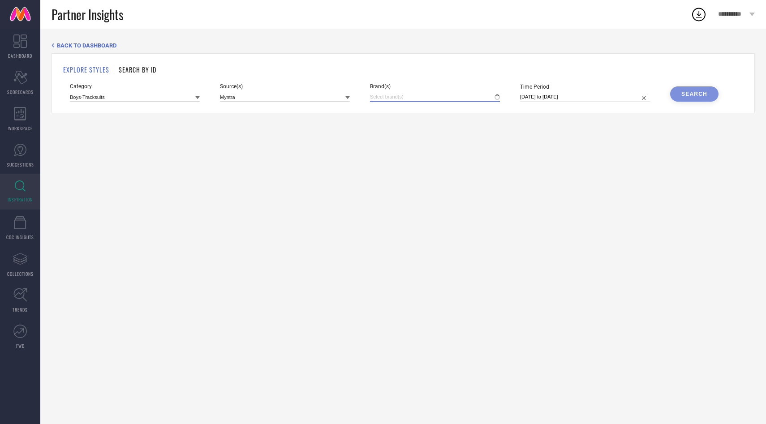
click at [458, 94] on input at bounding box center [435, 96] width 130 height 9
type input "NAUTI"
click at [112, 95] on input at bounding box center [135, 96] width 130 height 9
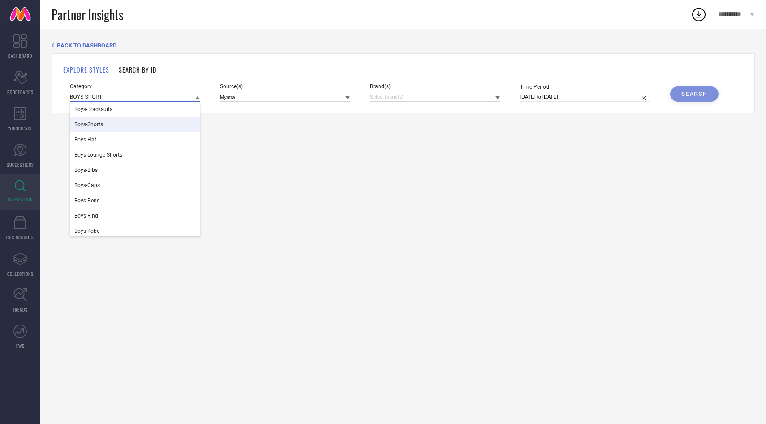
type input "BOYS SHORT"
click at [101, 121] on div "Boys-Shorts" at bounding box center [135, 124] width 130 height 15
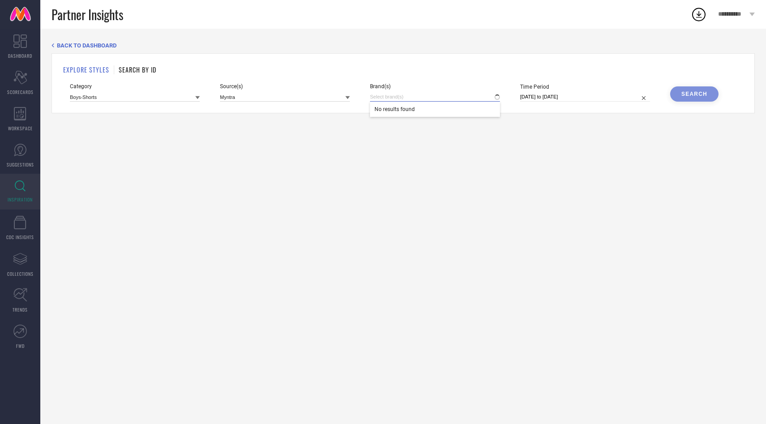
click at [422, 94] on input at bounding box center [435, 96] width 130 height 9
type input "NAUT"
click at [419, 123] on div "NAUTICA" at bounding box center [435, 127] width 130 height 17
click at [698, 91] on div "Search" at bounding box center [694, 94] width 26 height 6
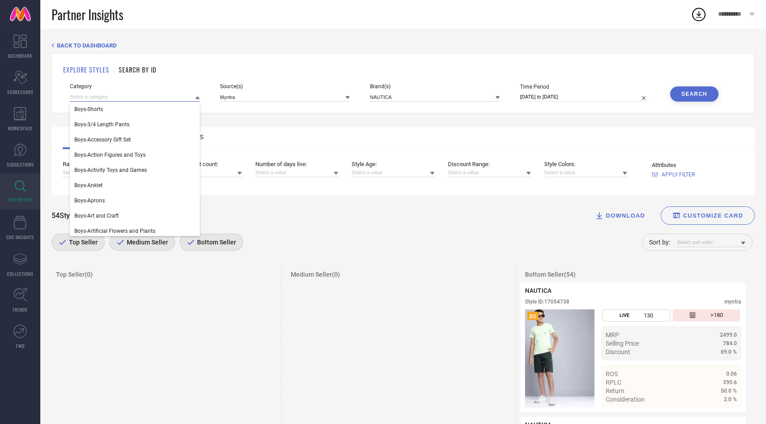
click at [107, 98] on input at bounding box center [135, 96] width 130 height 9
type input "BOYS J"
click at [102, 134] on div "Boys-Jeans" at bounding box center [135, 139] width 130 height 15
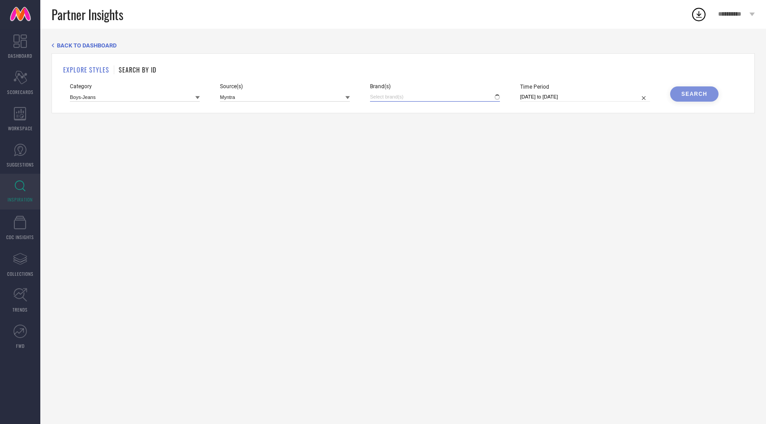
click at [428, 94] on input at bounding box center [435, 96] width 130 height 9
type input "NAUT"
click at [413, 125] on div "NAUTICA" at bounding box center [435, 127] width 130 height 17
click at [682, 96] on div "Search" at bounding box center [694, 94] width 26 height 6
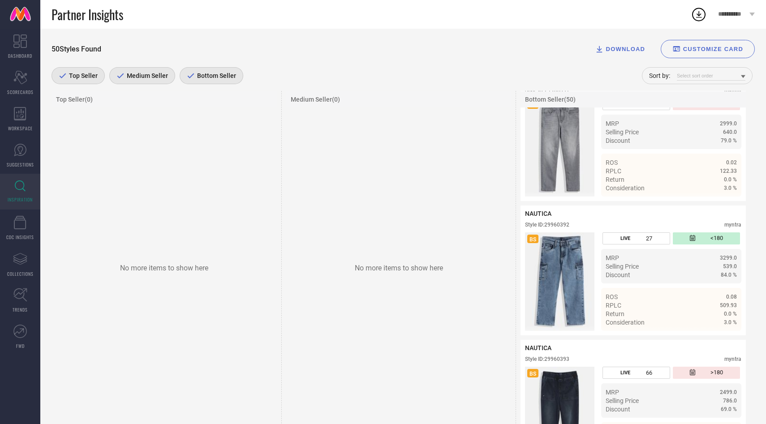
scroll to position [3975, 0]
